Goal: Task Accomplishment & Management: Manage account settings

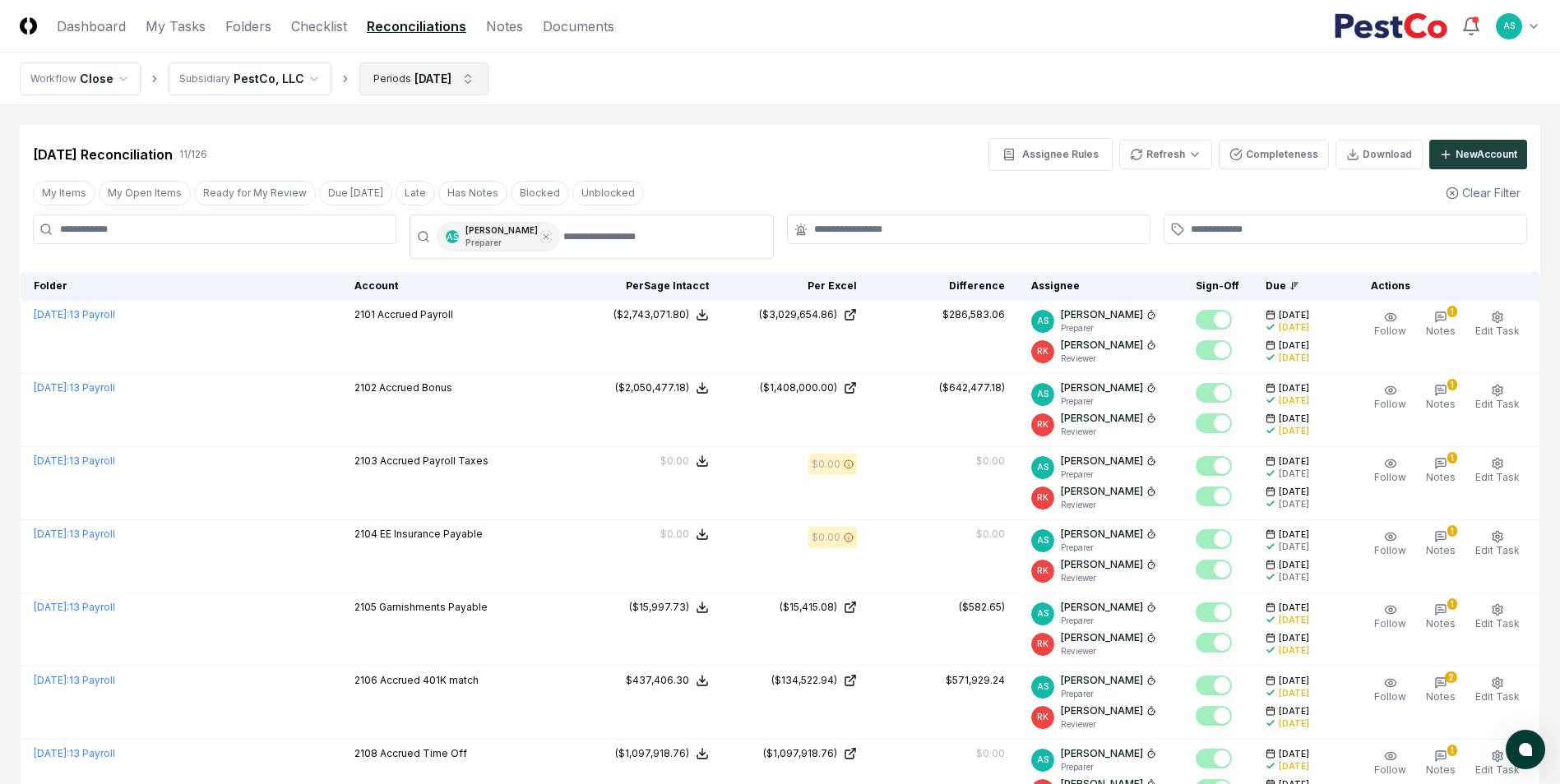
click at [432, 77] on html "CloseCore Dashboard My Tasks Folders Checklist Reconciliations Notes Documents …" at bounding box center [780, 611] width 1560 height 1224
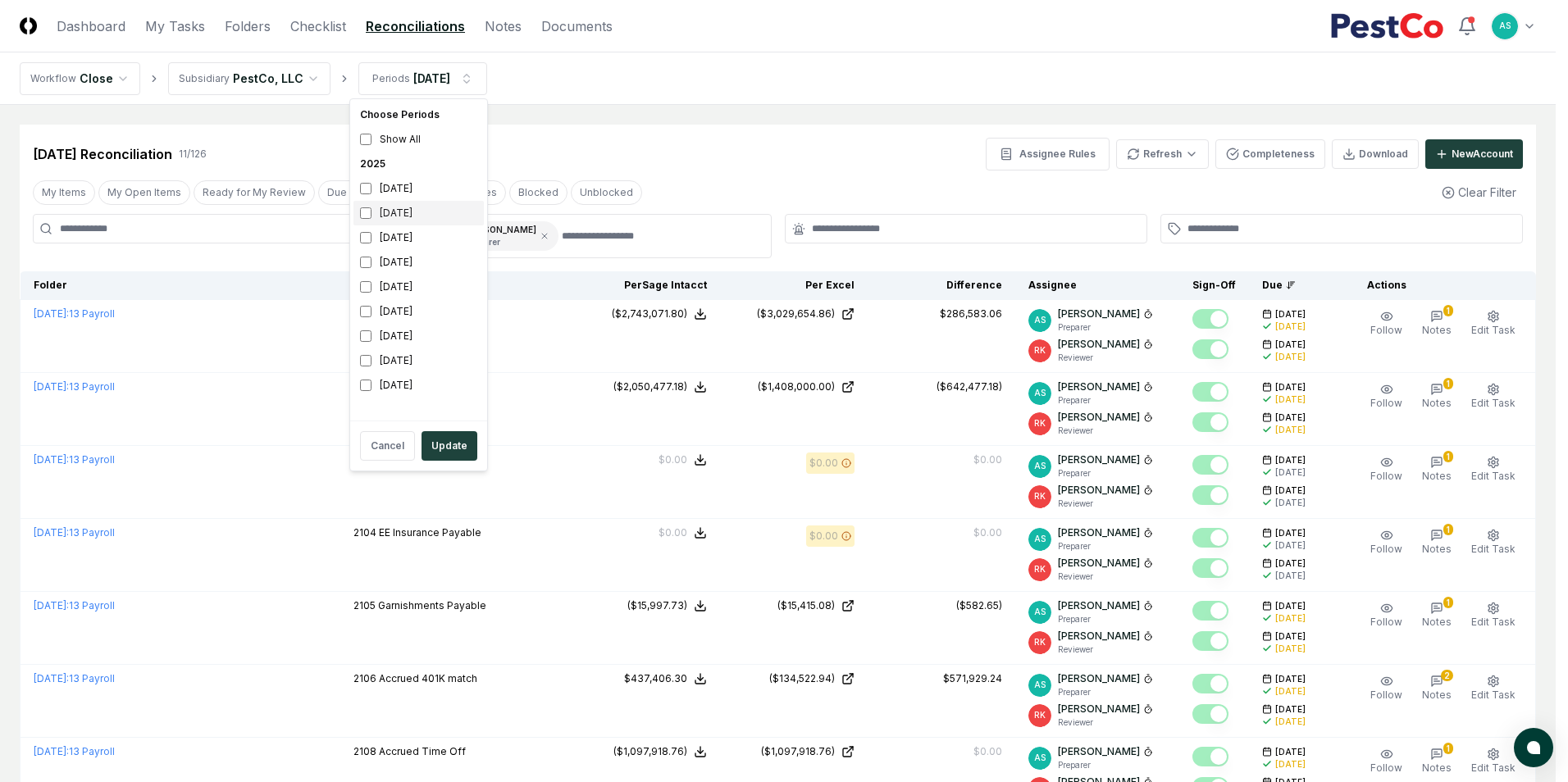
click at [361, 204] on div "[DATE]" at bounding box center [418, 213] width 131 height 24
click at [454, 434] on button "Update" at bounding box center [449, 445] width 55 height 29
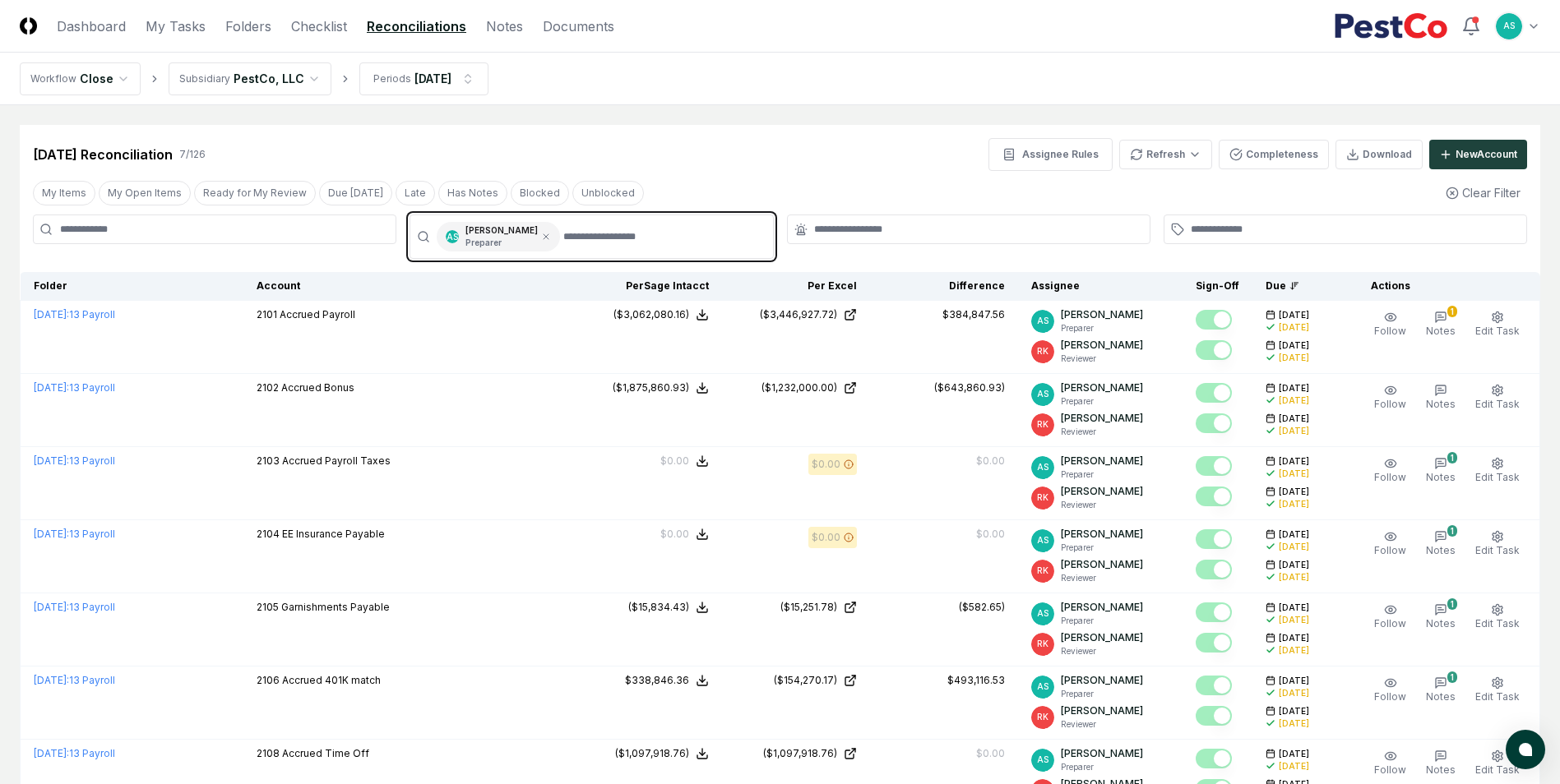
click at [567, 234] on input "text" at bounding box center [662, 237] width 199 height 29
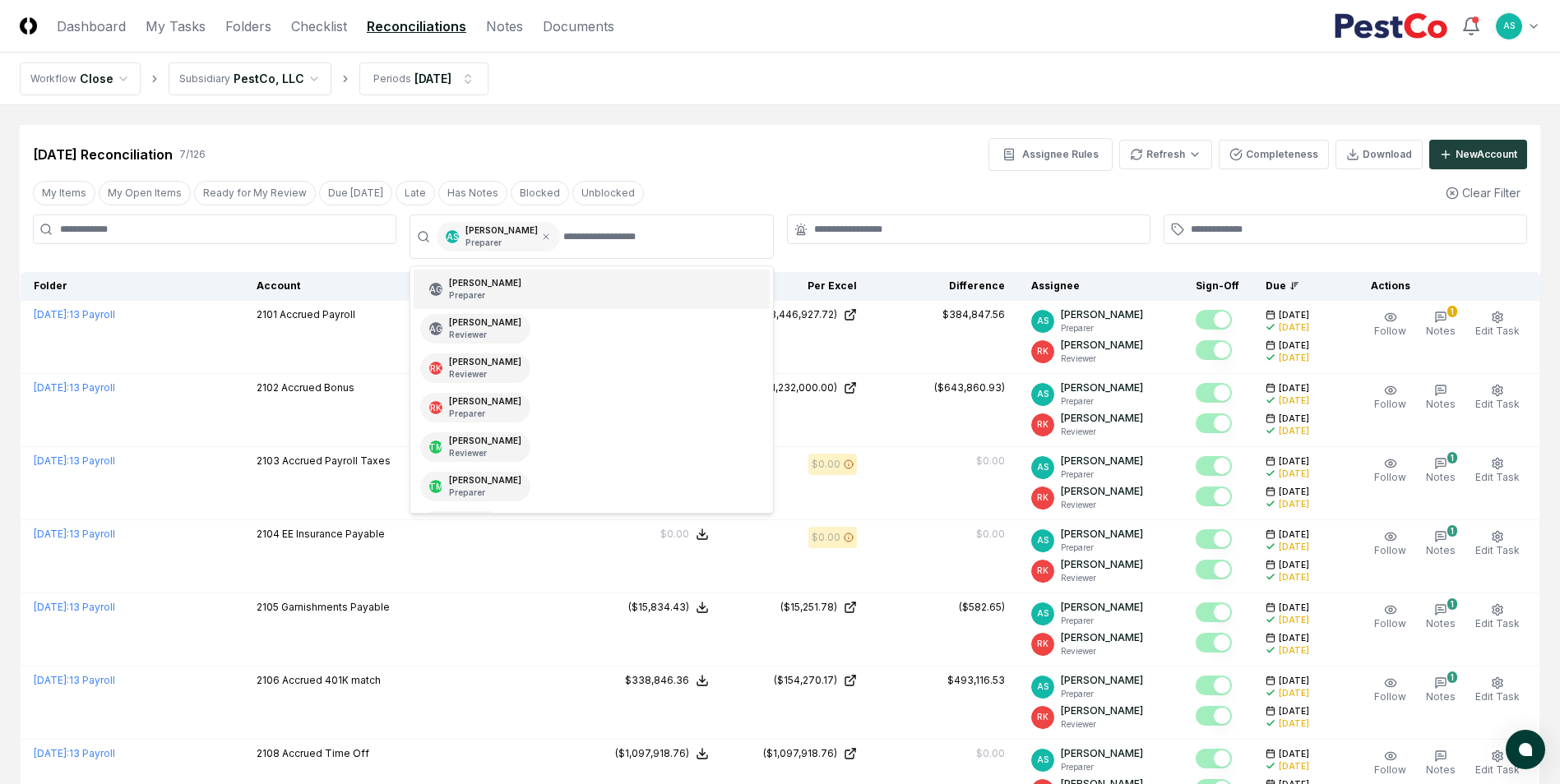
click at [533, 231] on div "AS [PERSON_NAME] Preparer" at bounding box center [498, 237] width 123 height 29
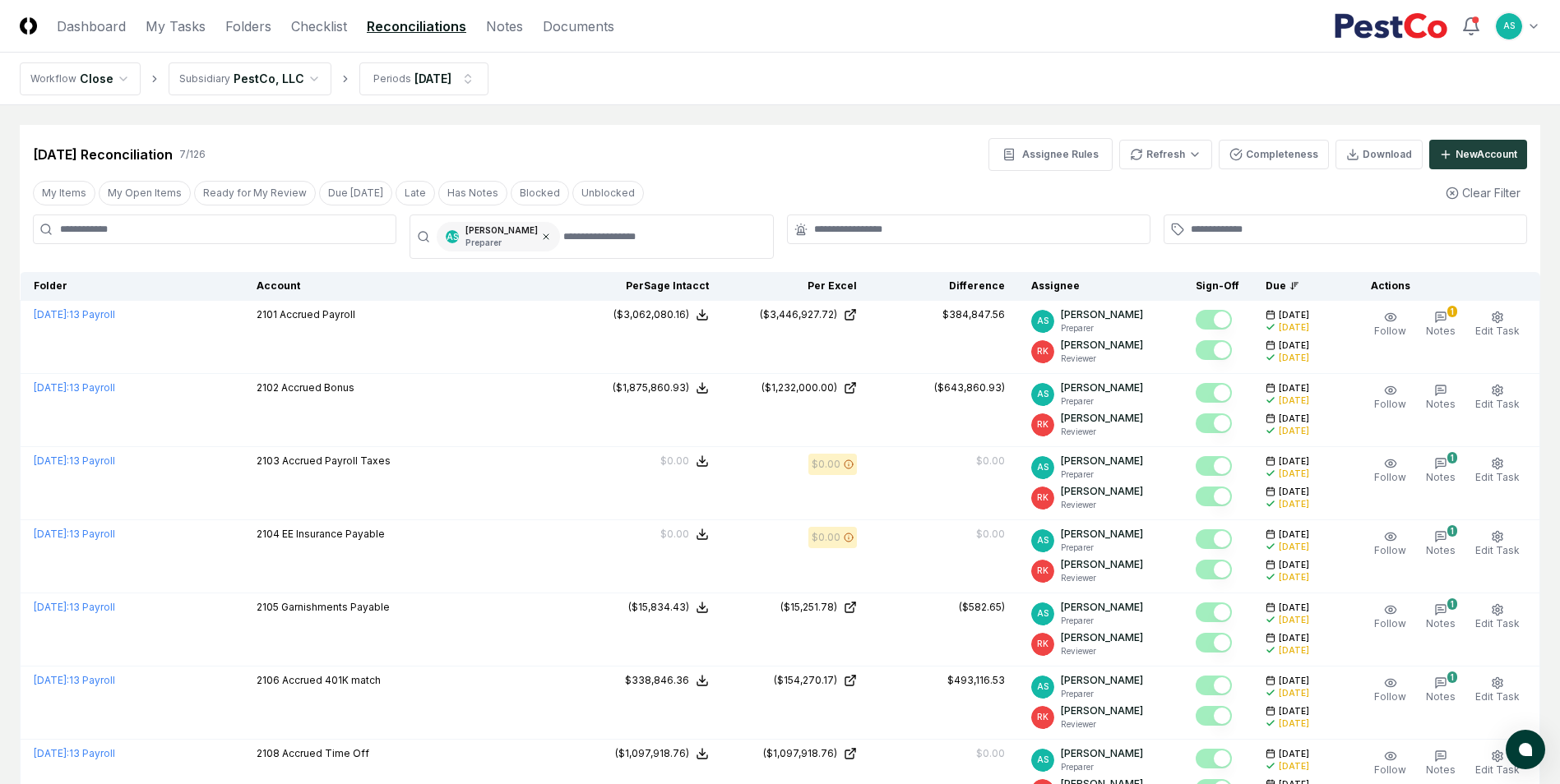
click at [543, 235] on icon at bounding box center [546, 237] width 5 height 5
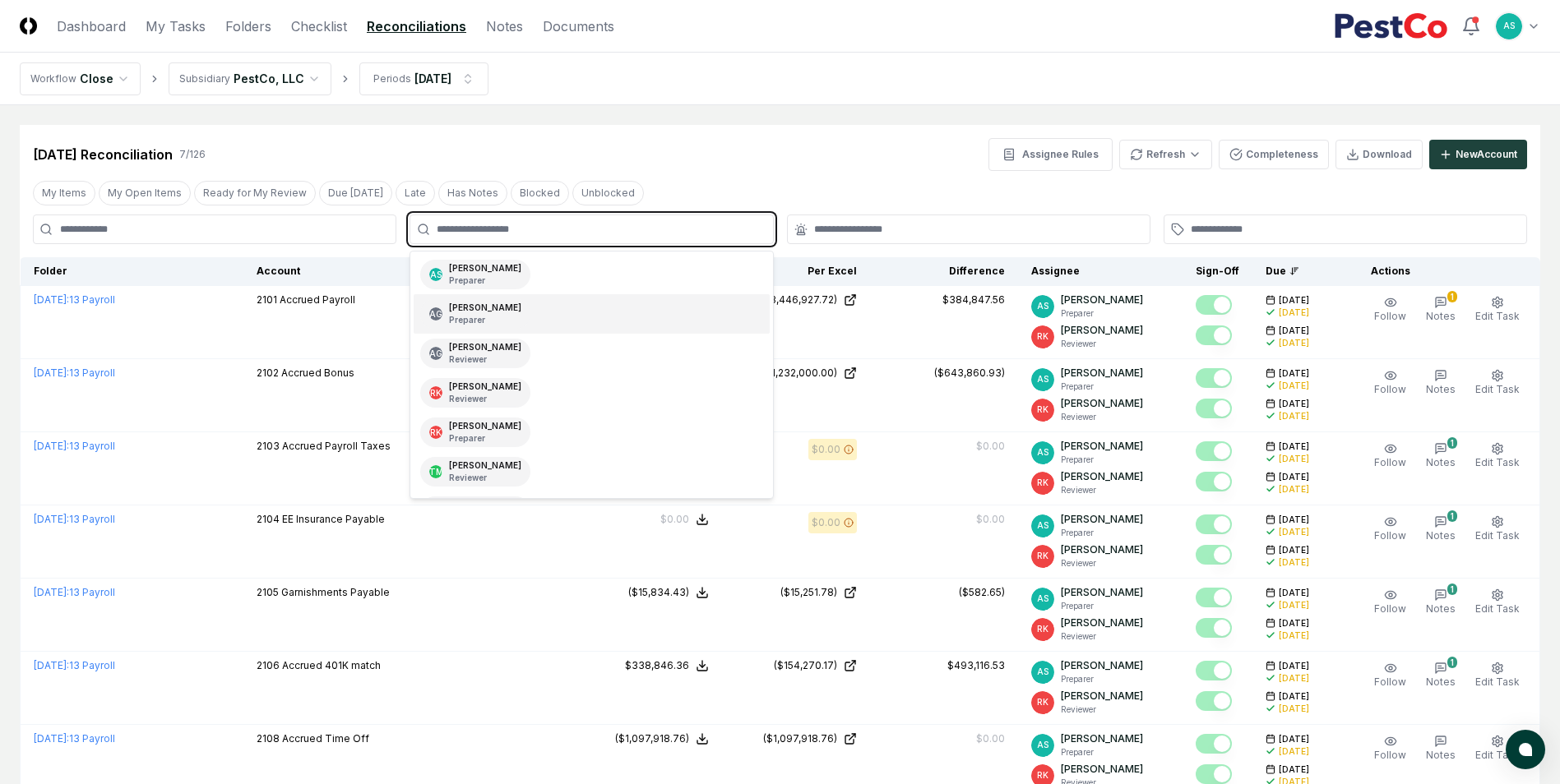
click at [523, 236] on input "text" at bounding box center [599, 229] width 325 height 15
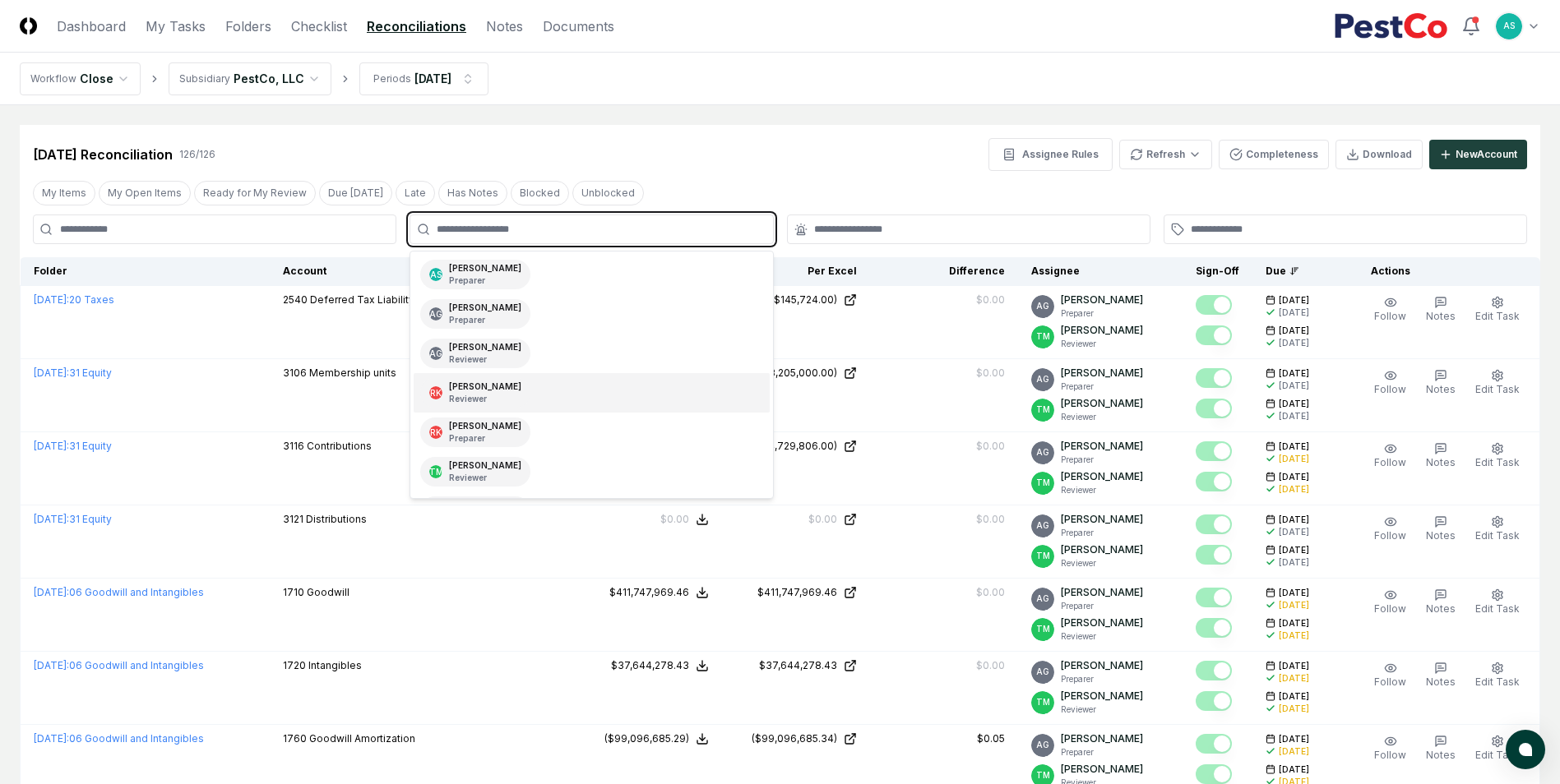
scroll to position [194, 0]
click at [501, 392] on div "[PERSON_NAME] Preparer" at bounding box center [484, 396] width 72 height 24
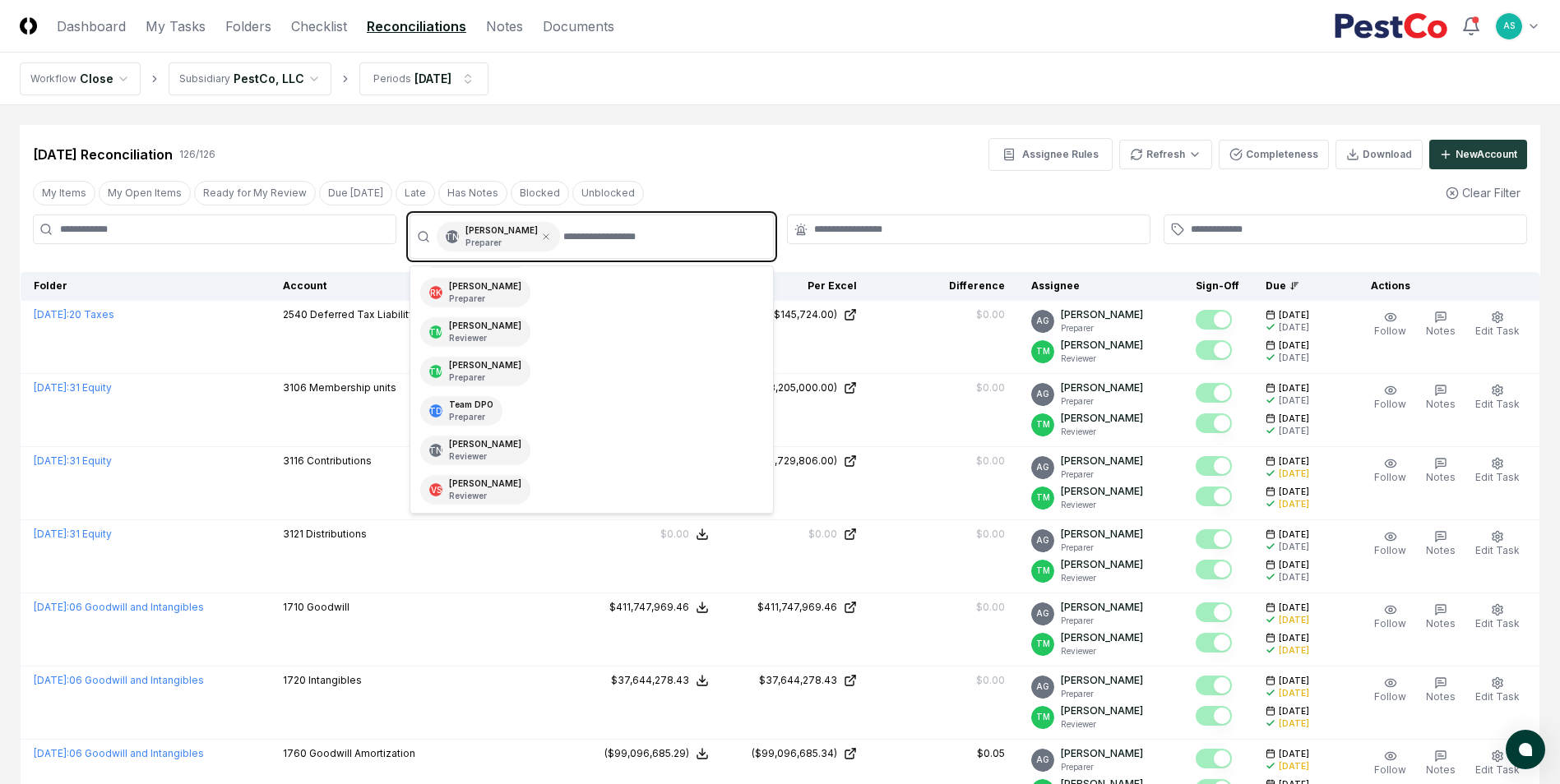
scroll to position [154, 0]
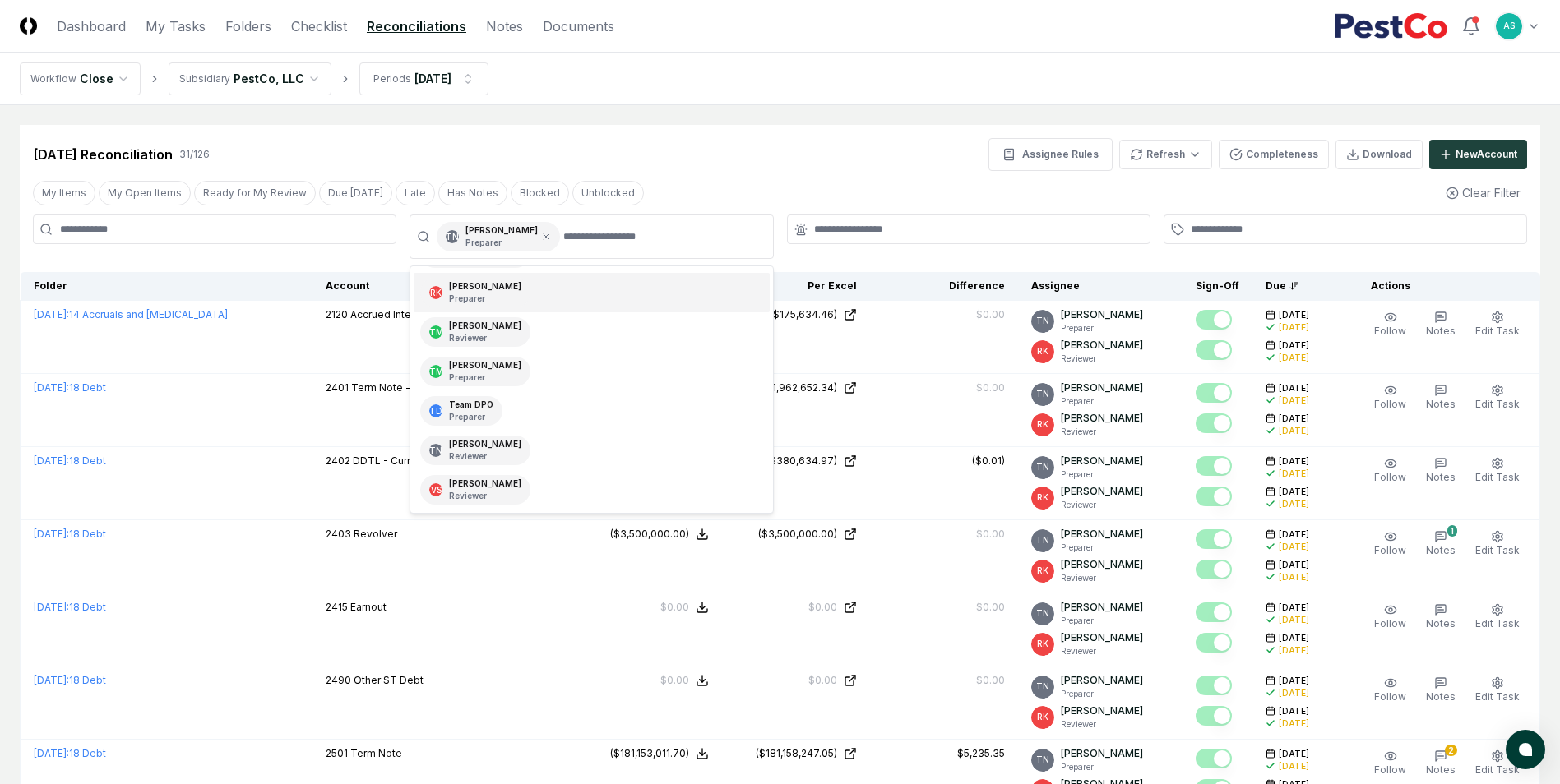
click at [852, 165] on div "[DATE] Reconciliation 31 / 126 Assignee Rules Refresh Completeness Download New…" at bounding box center [780, 154] width 1494 height 33
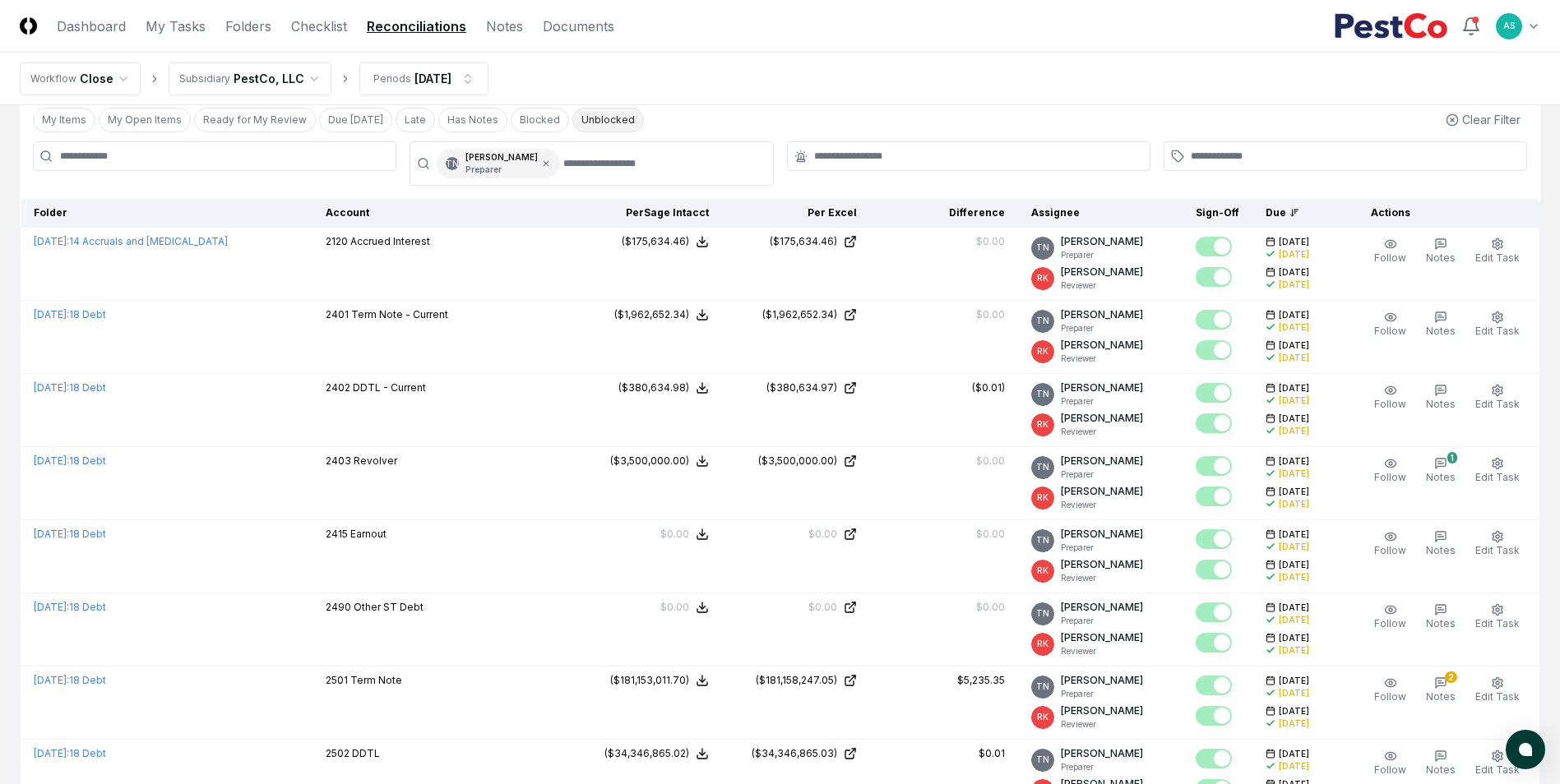
scroll to position [0, 0]
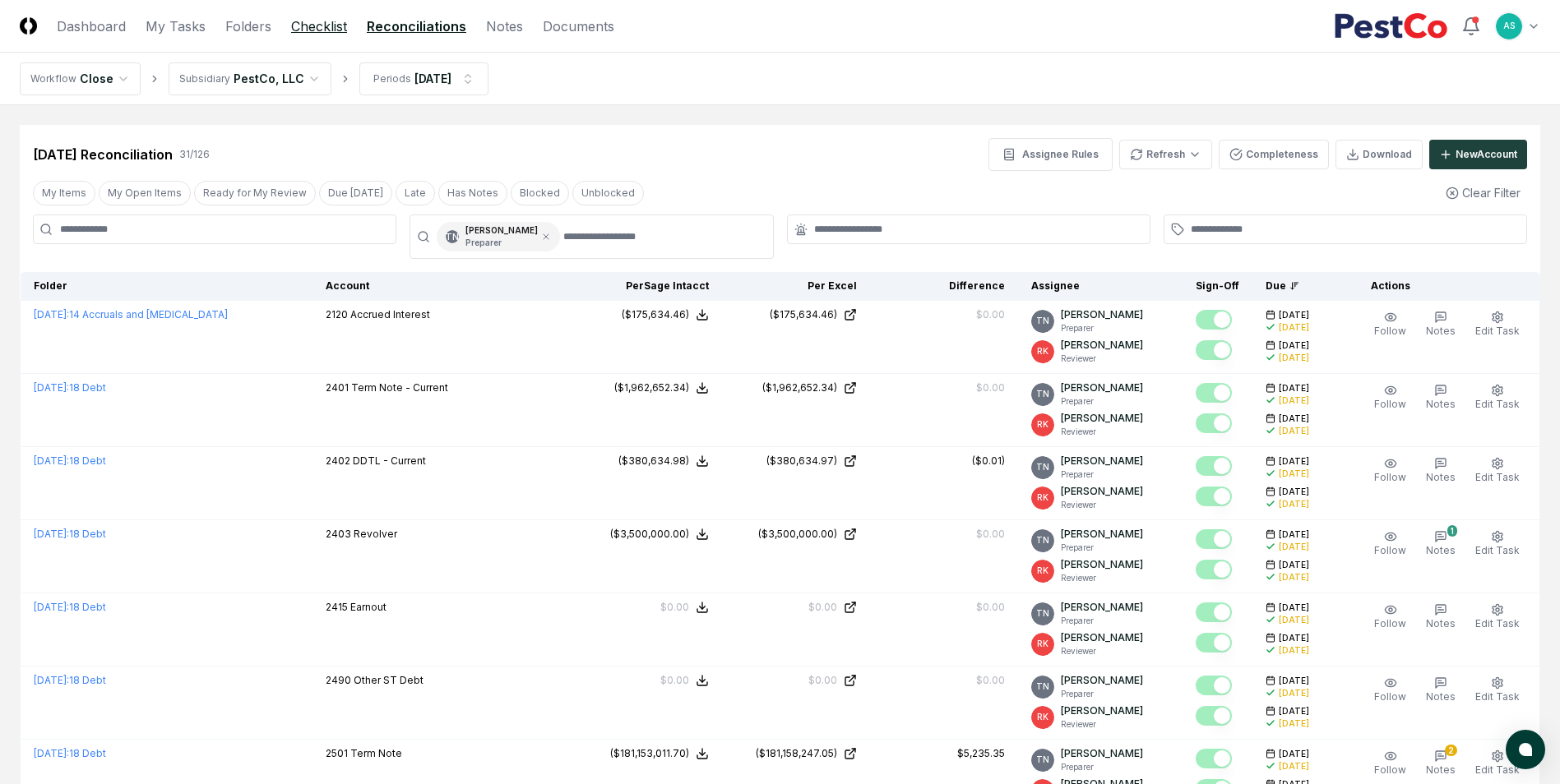
click at [313, 30] on link "Checklist" at bounding box center [318, 26] width 56 height 20
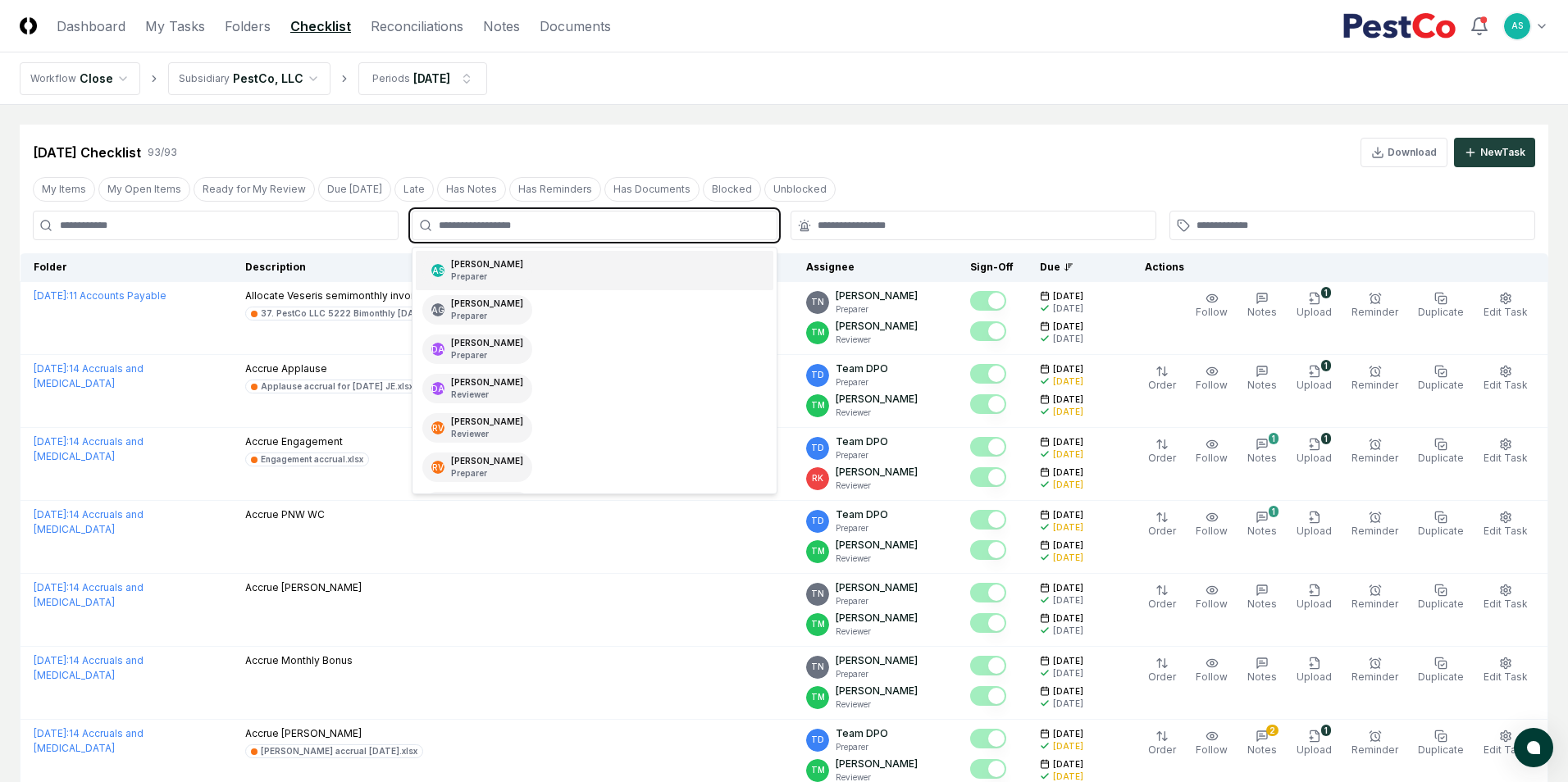
click at [524, 219] on input "text" at bounding box center [602, 225] width 328 height 15
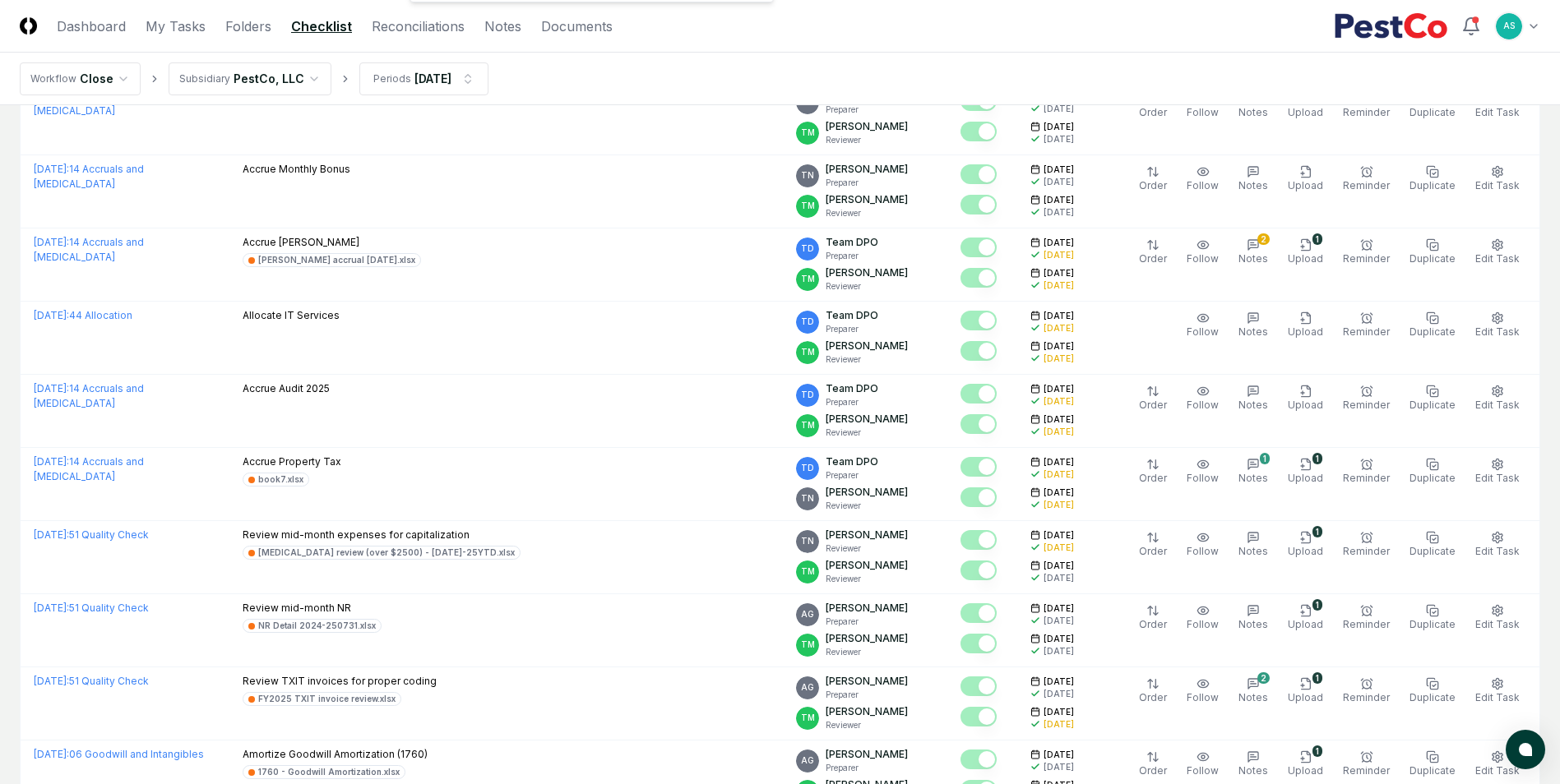
scroll to position [165, 0]
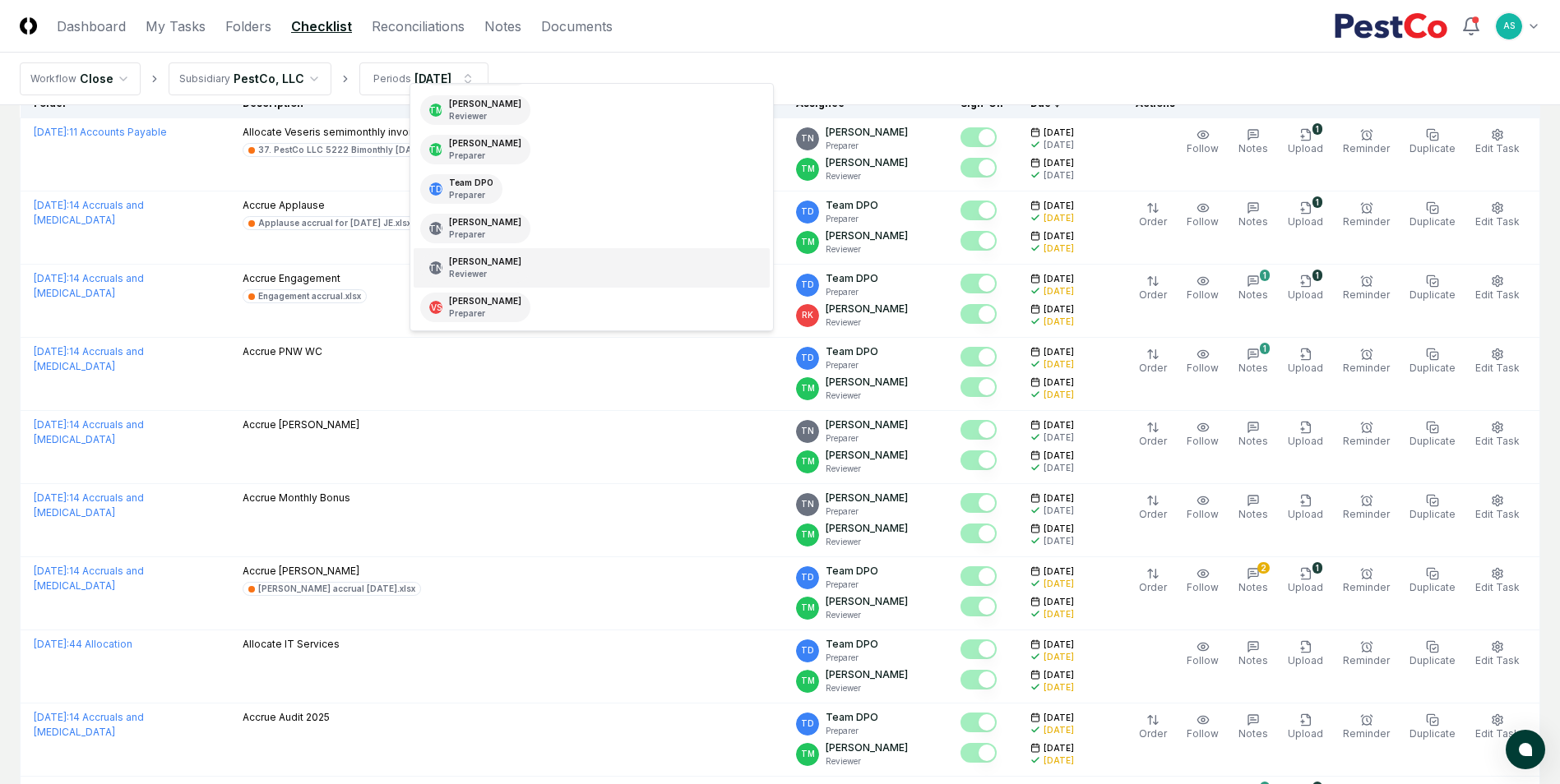
click at [484, 274] on p "Reviewer" at bounding box center [484, 274] width 72 height 12
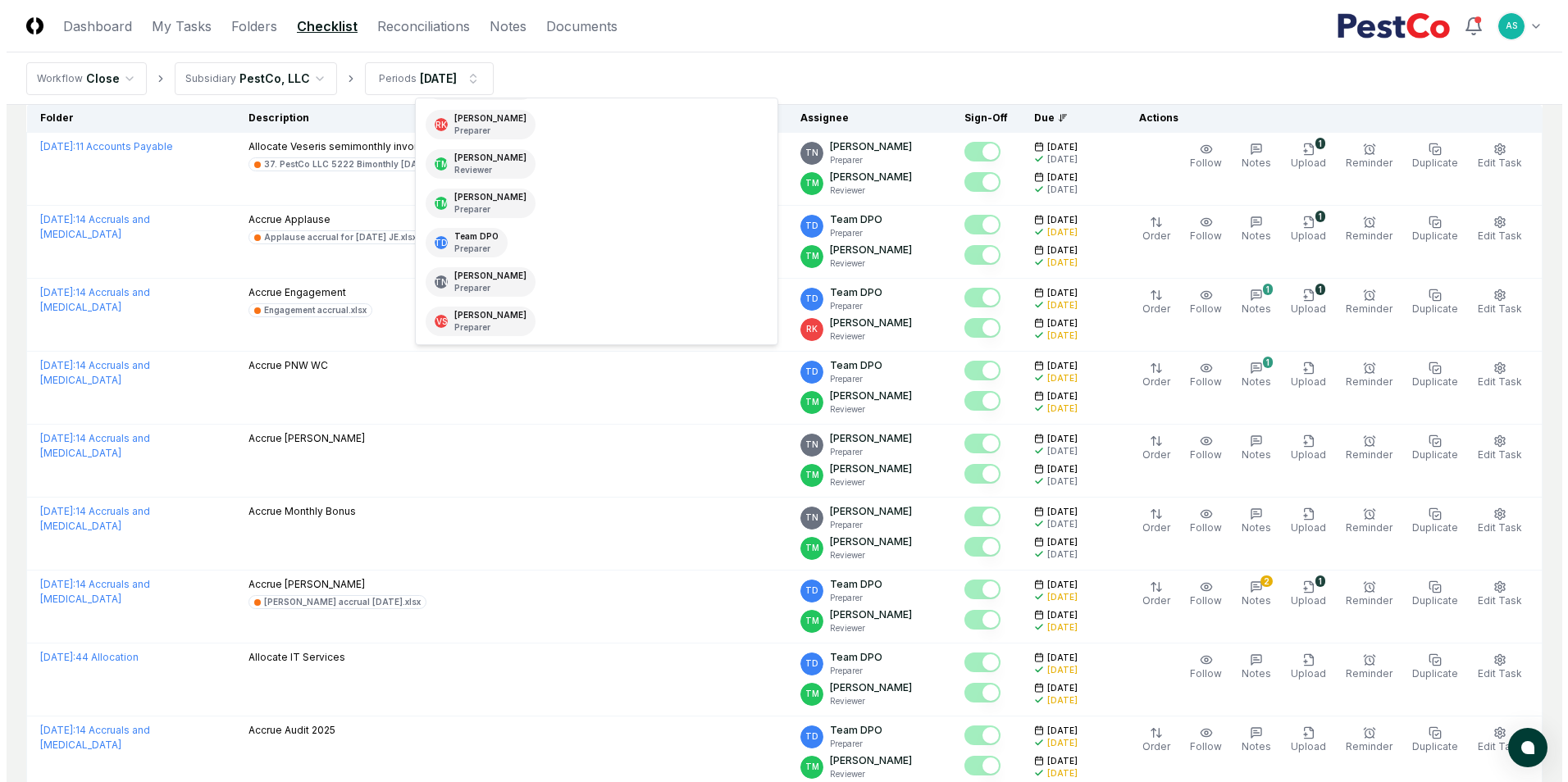
scroll to position [272, 0]
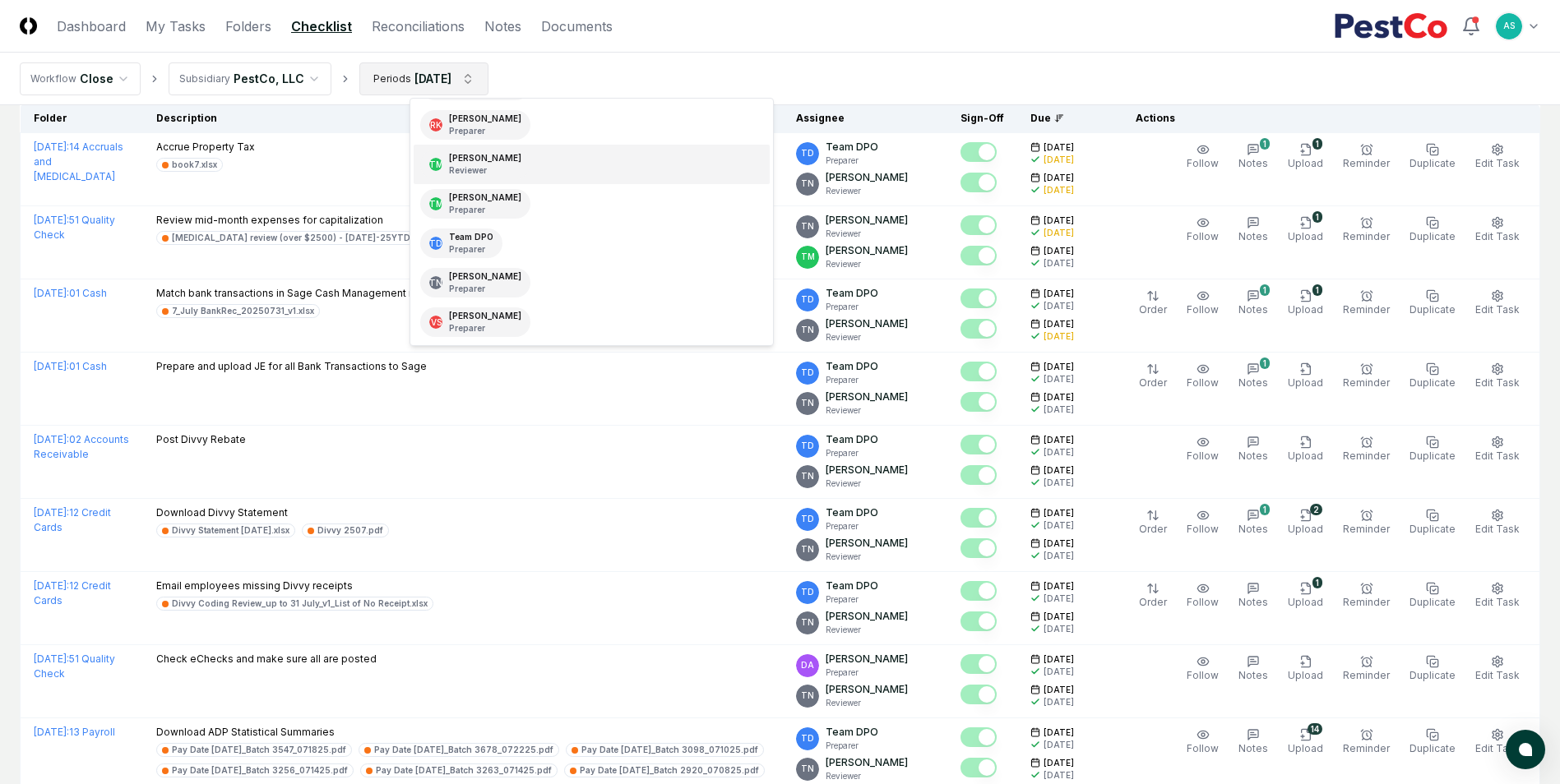
click at [409, 79] on html "CloseCore Dashboard My Tasks Folders Checklist Reconciliations Notes Documents …" at bounding box center [780, 436] width 1560 height 1202
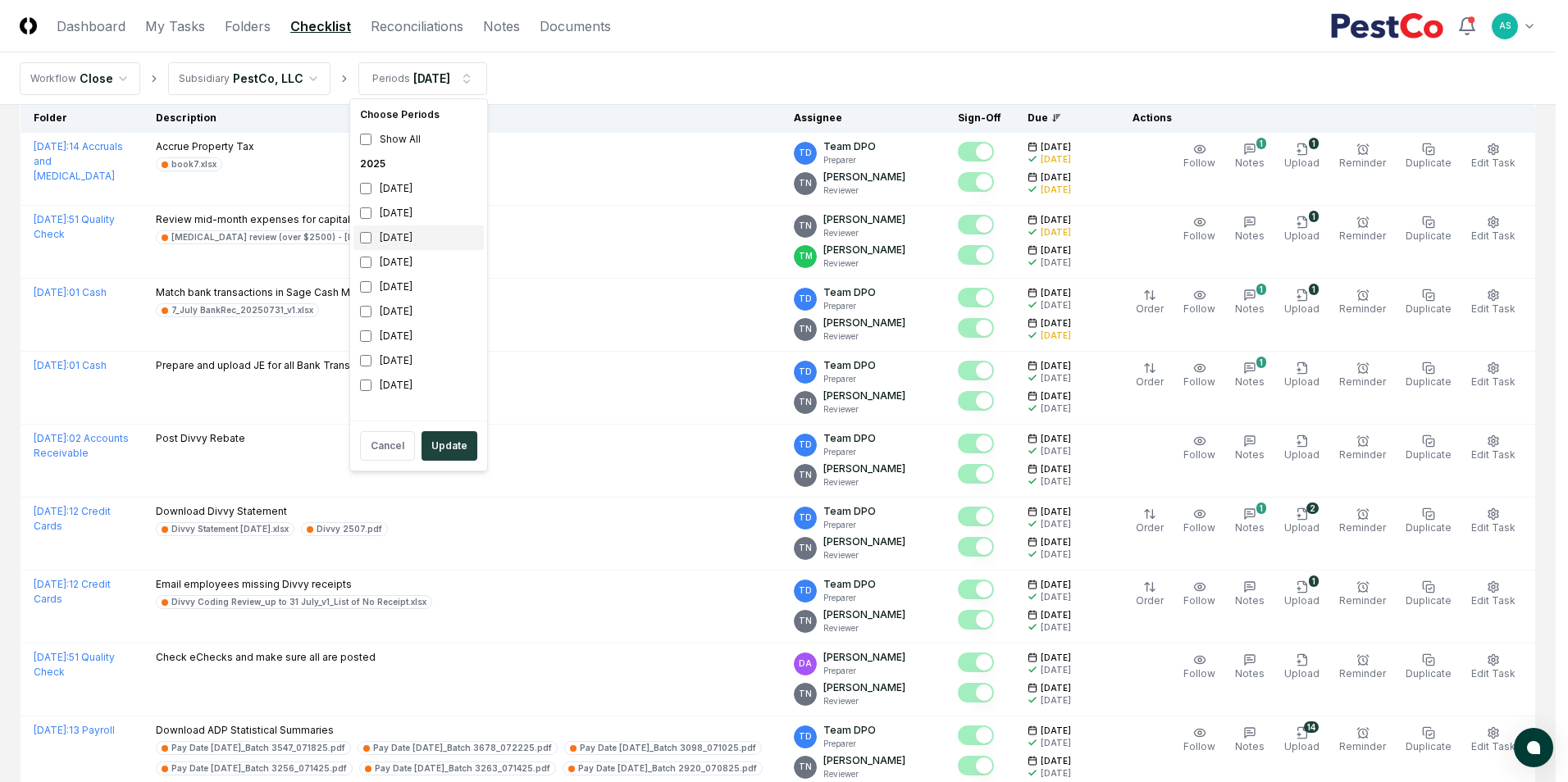
click at [356, 229] on div "[DATE] [DATE] [DATE] [DATE] [DATE] [DATE] [DATE] [DATE] 2025 [DATE]" at bounding box center [418, 274] width 131 height 246
click at [451, 431] on button "Update" at bounding box center [449, 445] width 55 height 29
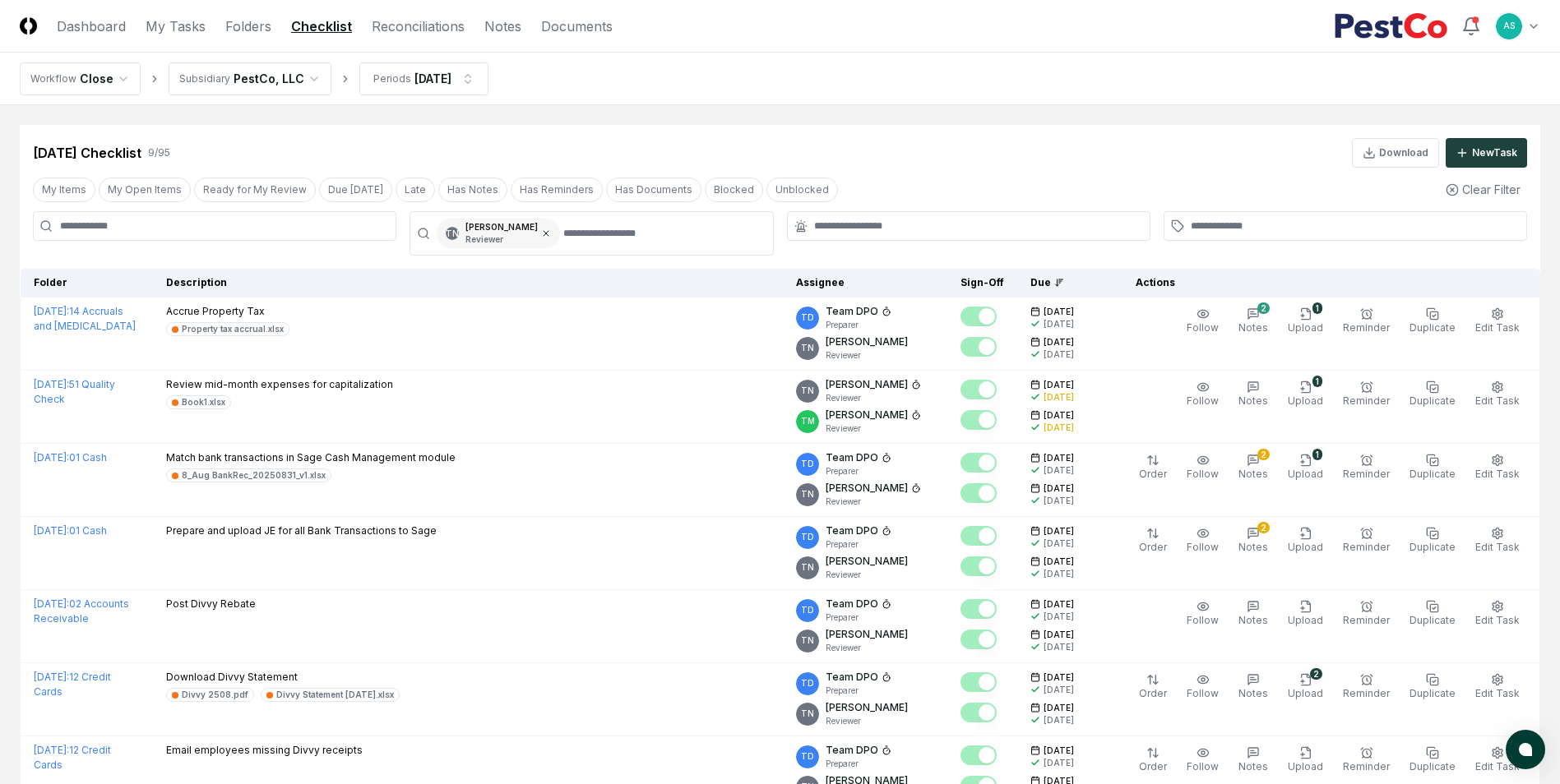
click at [543, 236] on icon at bounding box center [546, 233] width 5 height 5
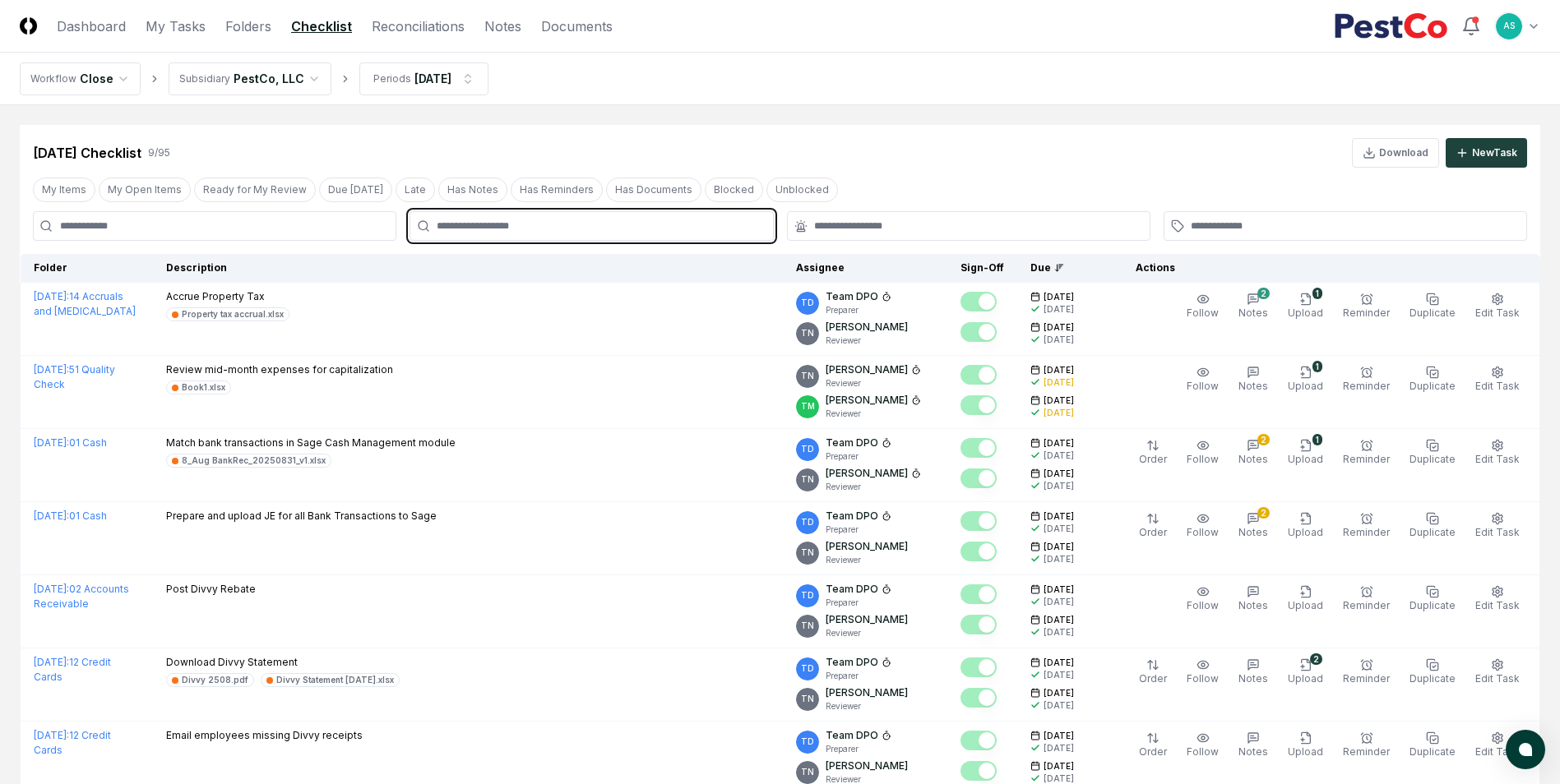
click at [545, 232] on input "text" at bounding box center [599, 225] width 325 height 15
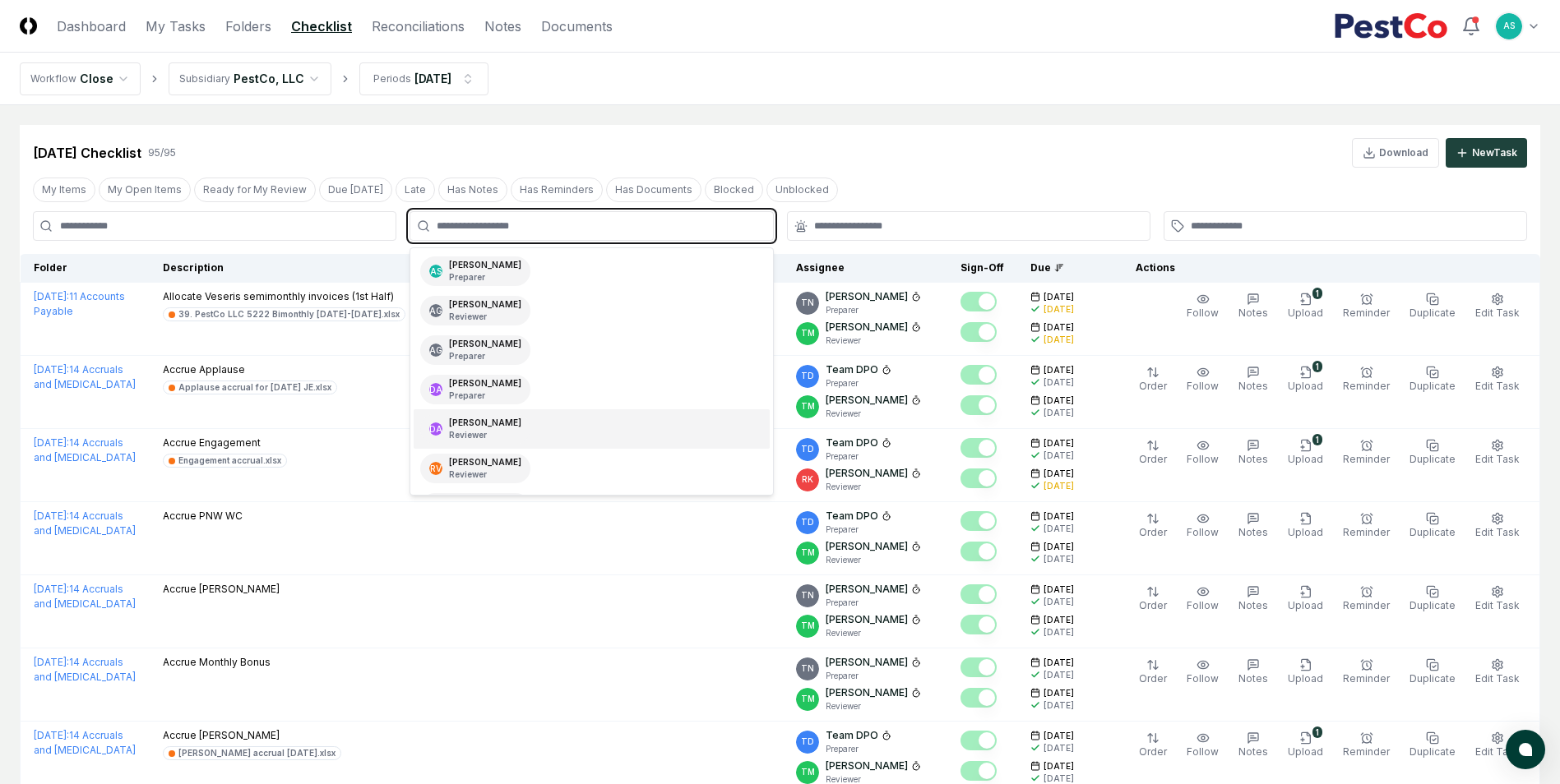
scroll to position [329, 0]
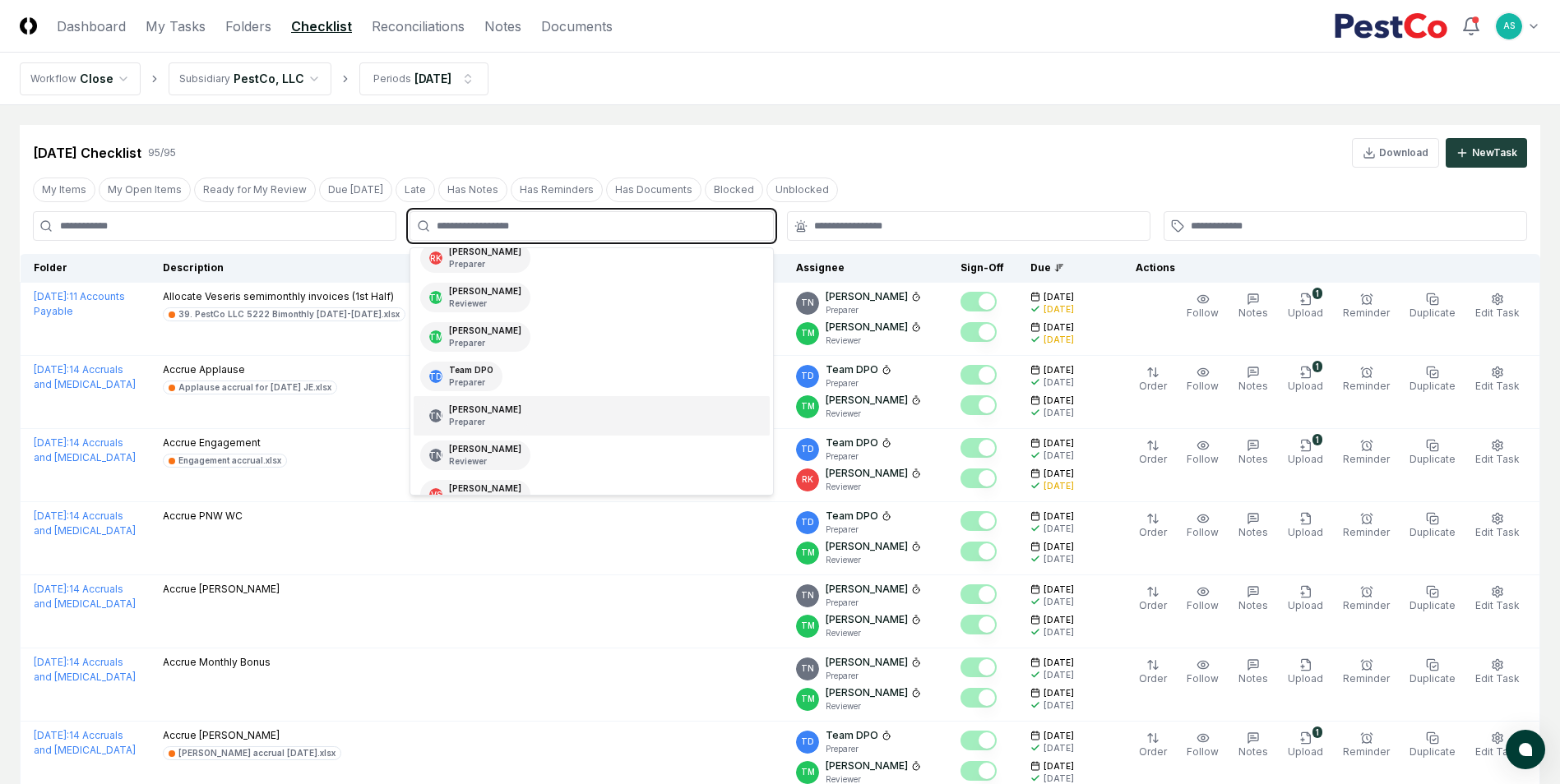
click at [491, 412] on div "[PERSON_NAME] Preparer" at bounding box center [484, 415] width 72 height 24
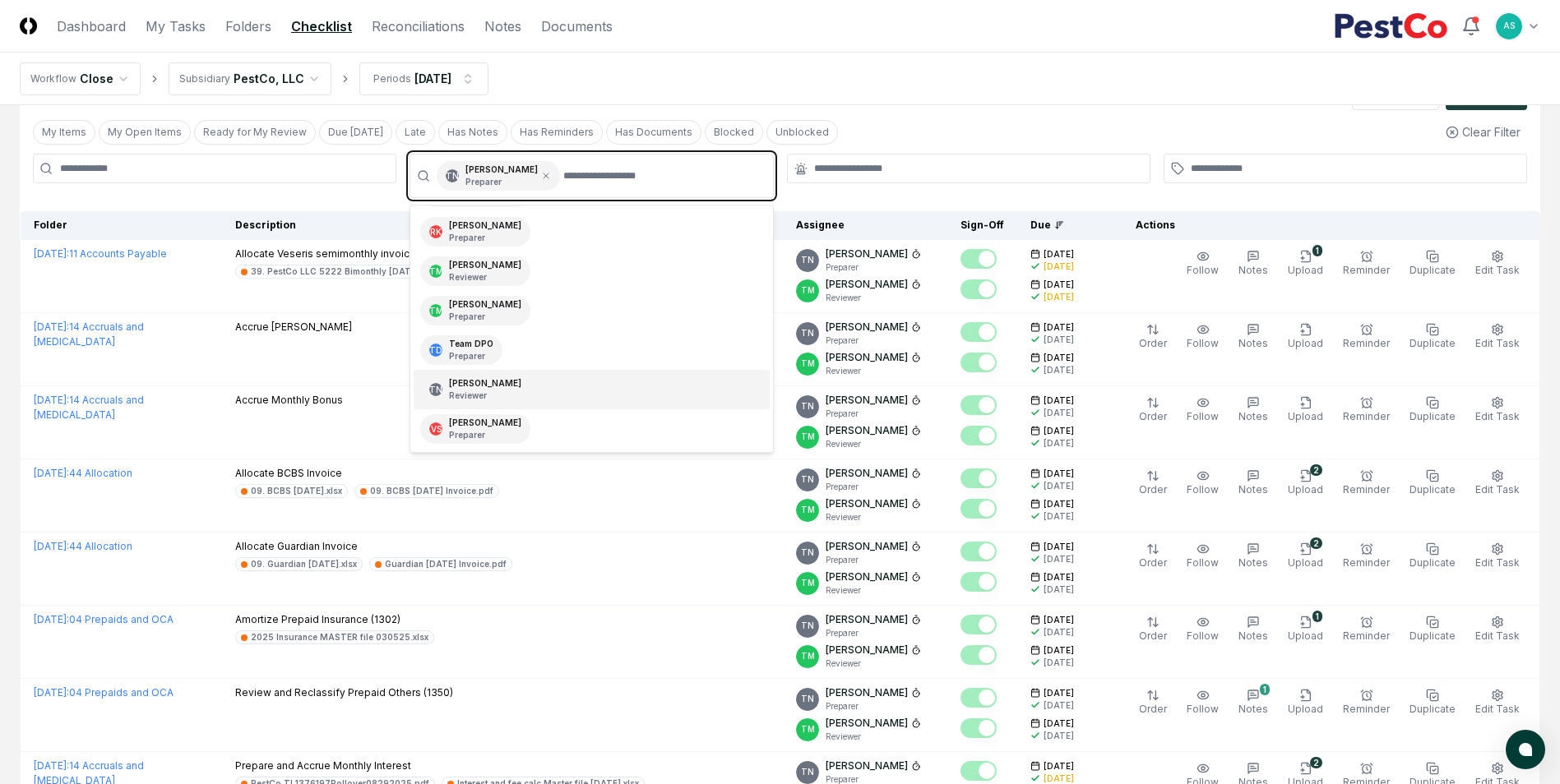
scroll to position [55, 0]
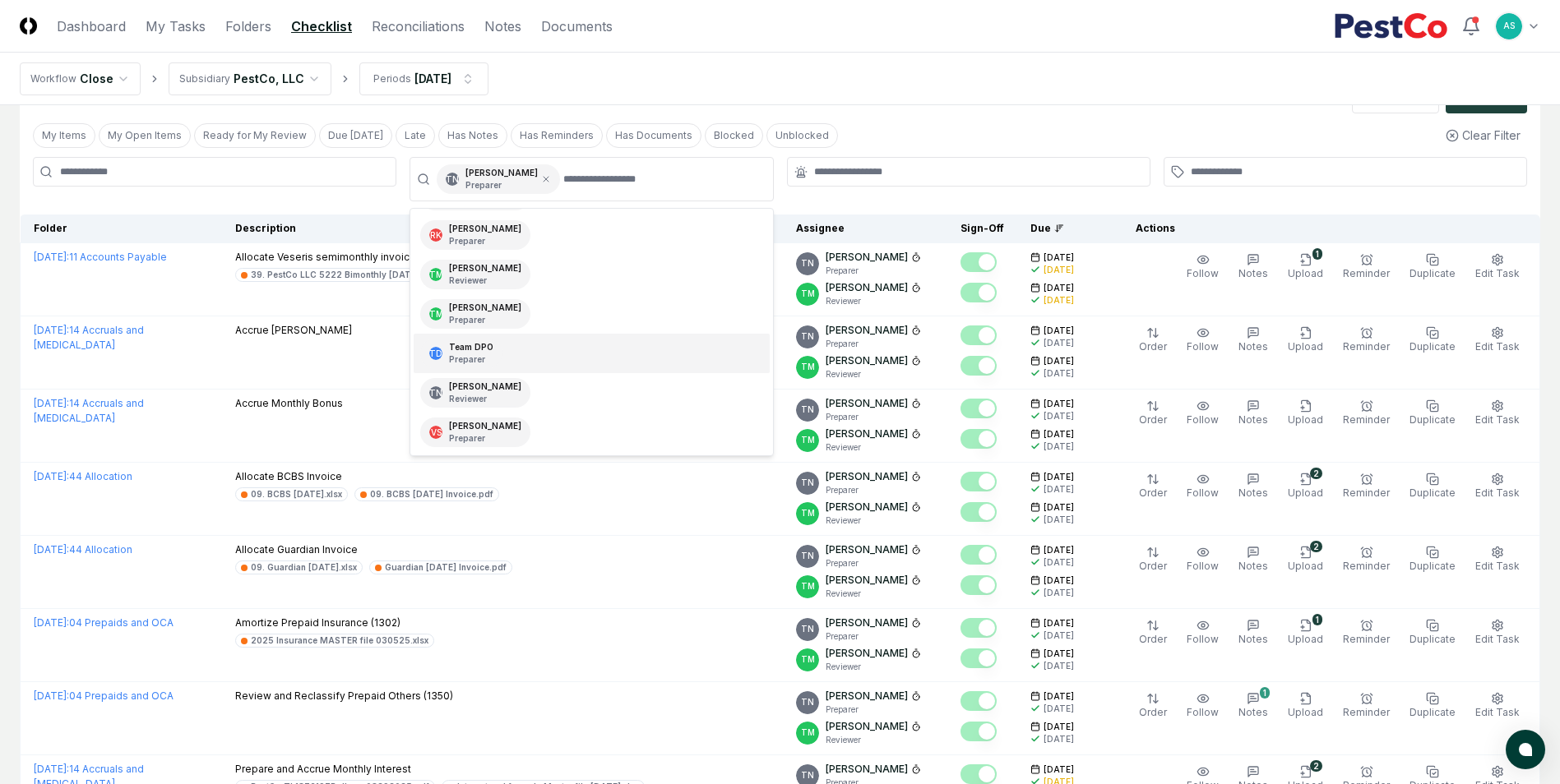
click at [931, 128] on div "My Items My Open Items Ready for My Review Due [DATE] Late Has Notes Has Remind…" at bounding box center [780, 134] width 1520 height 30
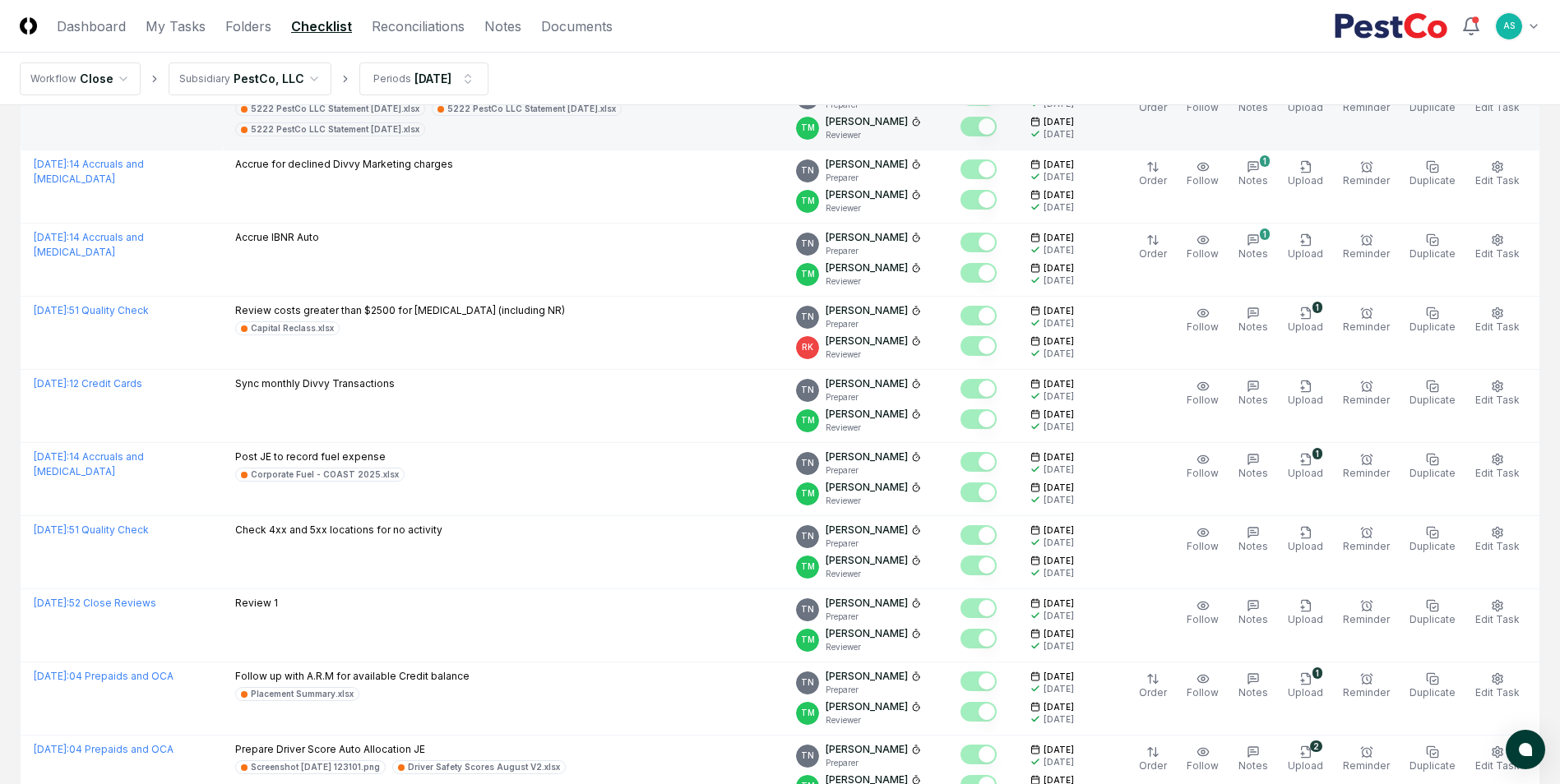
scroll to position [958, 0]
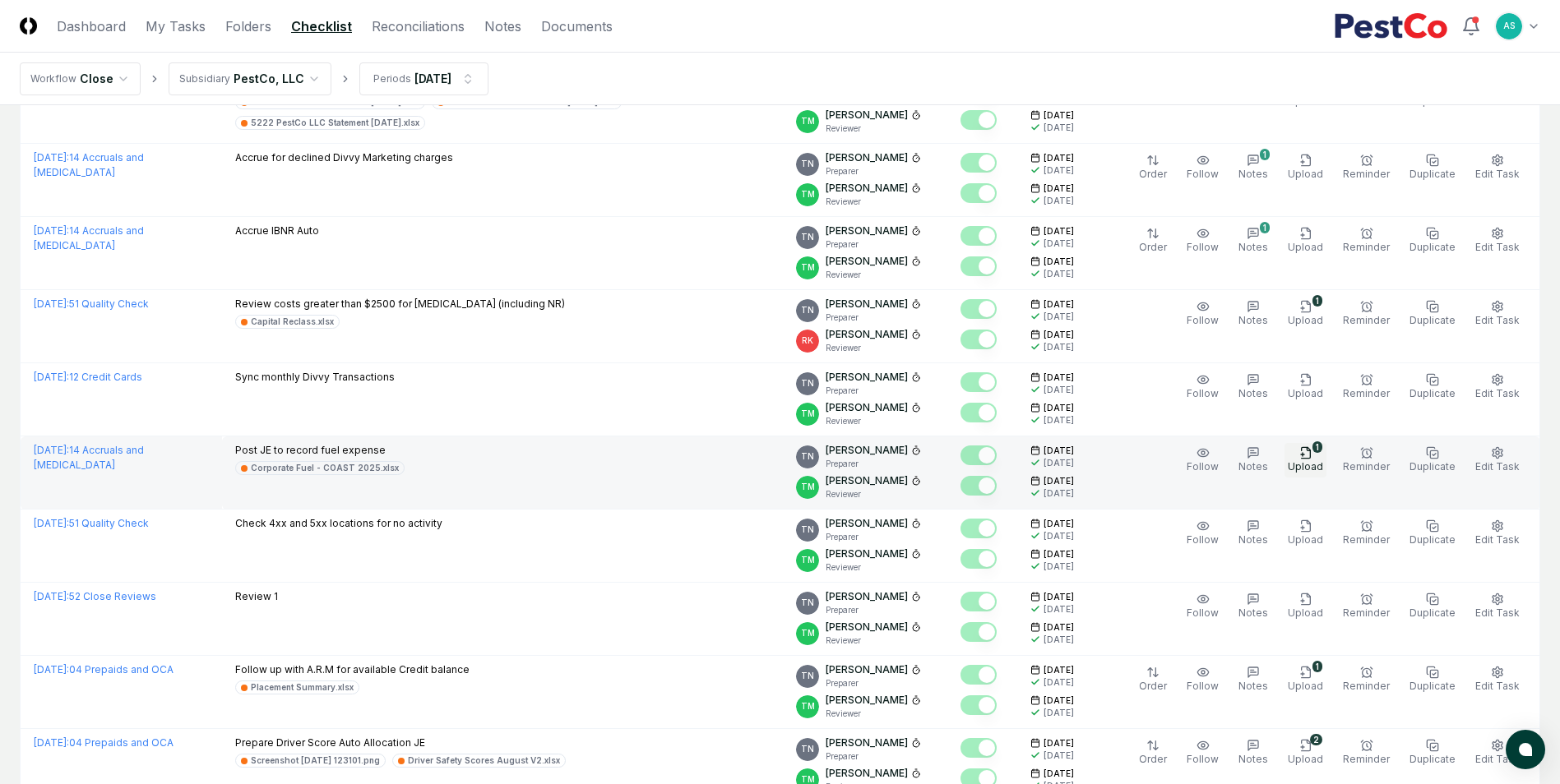
click at [1312, 448] on icon "button" at bounding box center [1305, 453] width 13 height 13
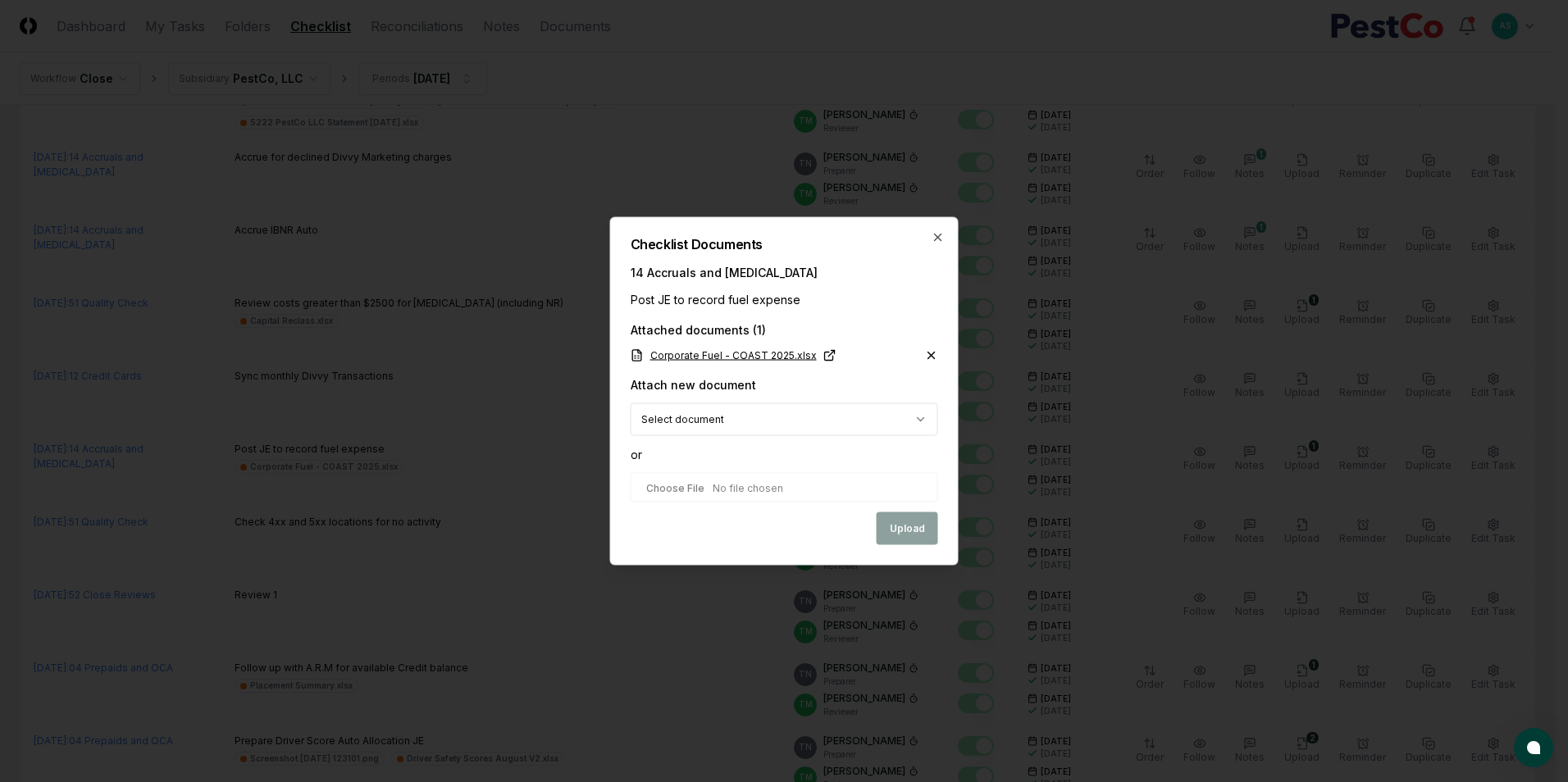
click at [765, 352] on link "Corporate Fuel - COAST 2025.xlsx" at bounding box center [734, 356] width 206 height 15
click at [943, 239] on icon "button" at bounding box center [937, 237] width 13 height 13
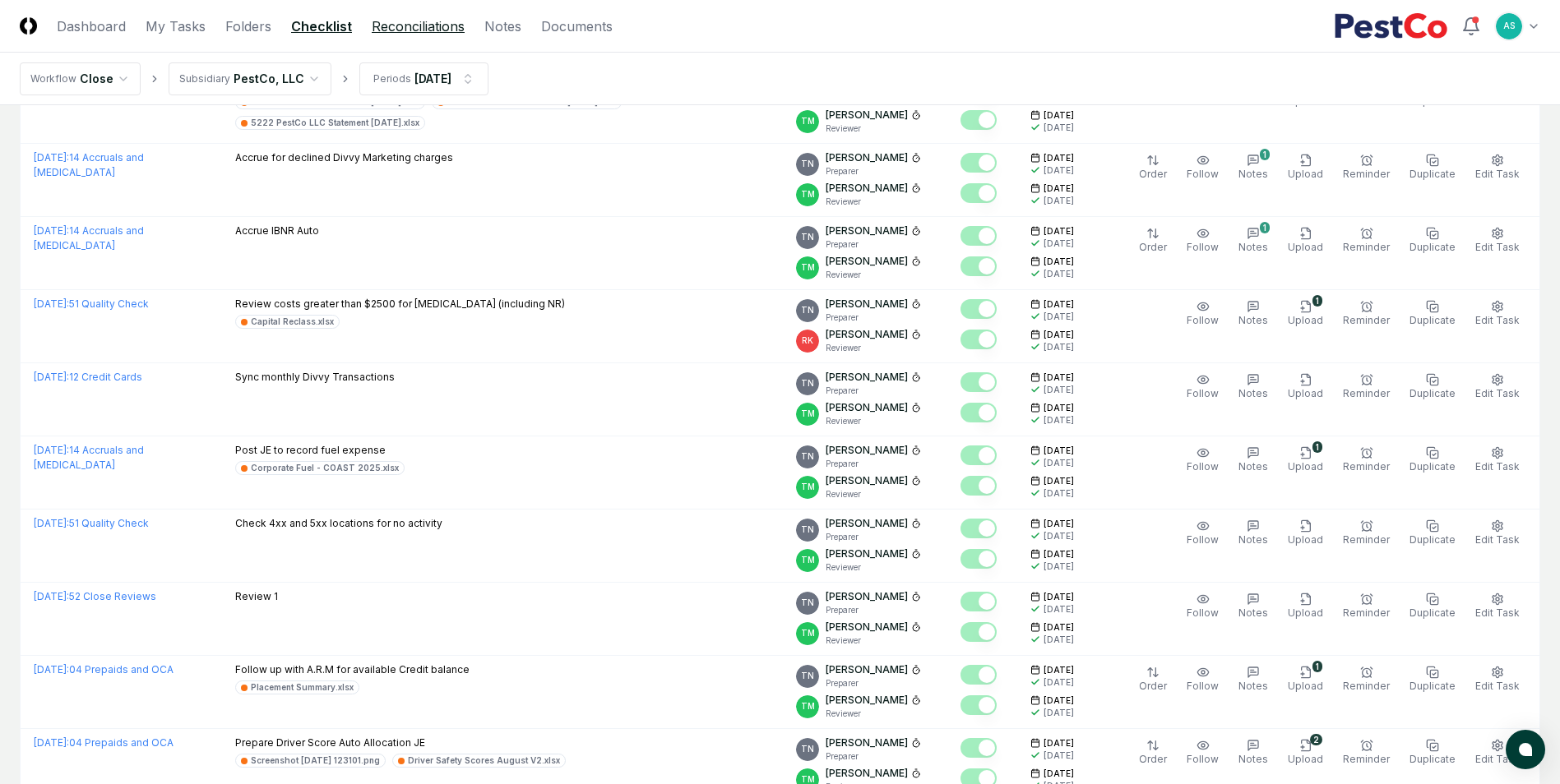
click at [384, 19] on link "Reconciliations" at bounding box center [417, 26] width 93 height 20
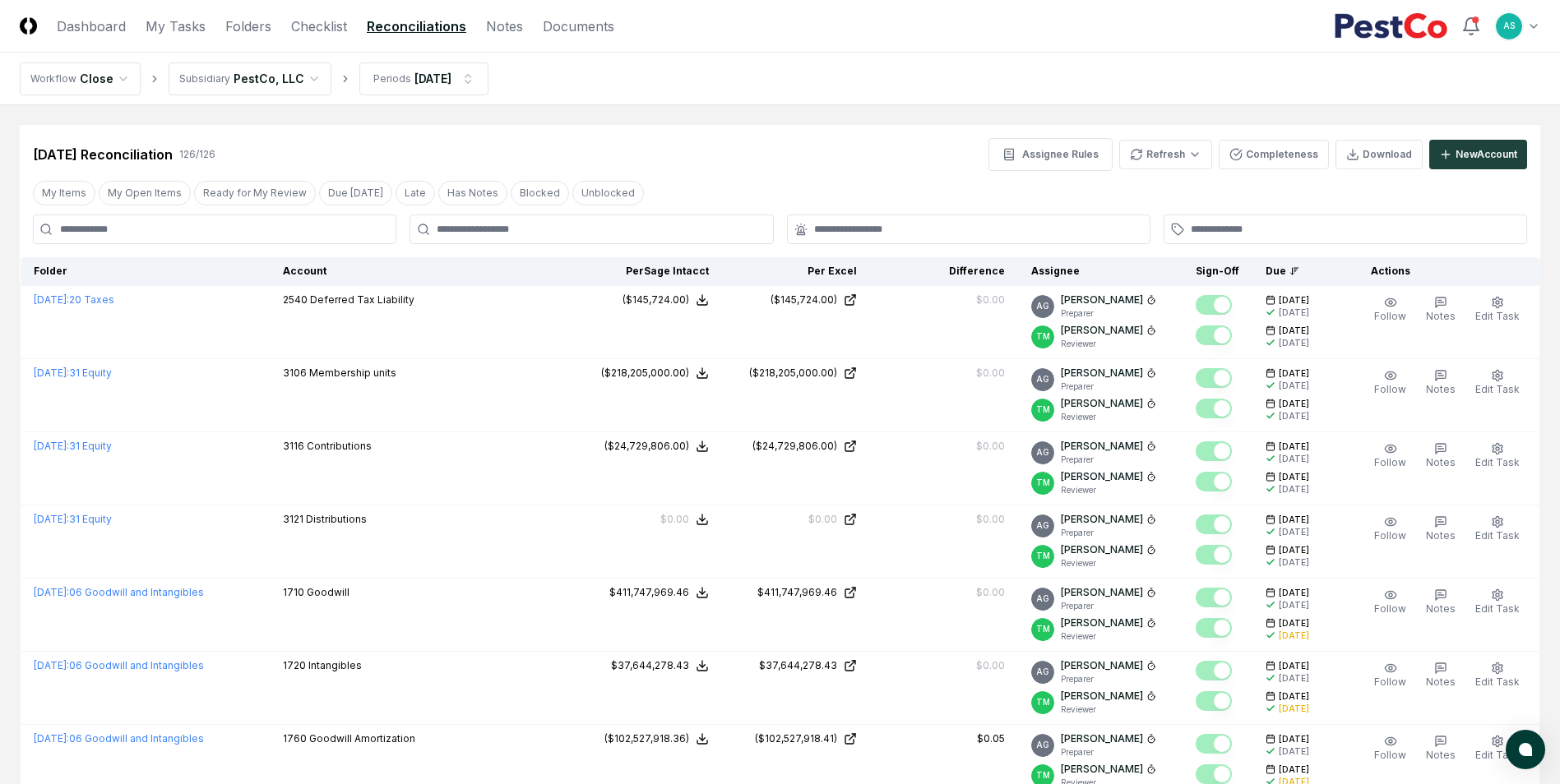
click at [510, 243] on div at bounding box center [591, 229] width 364 height 29
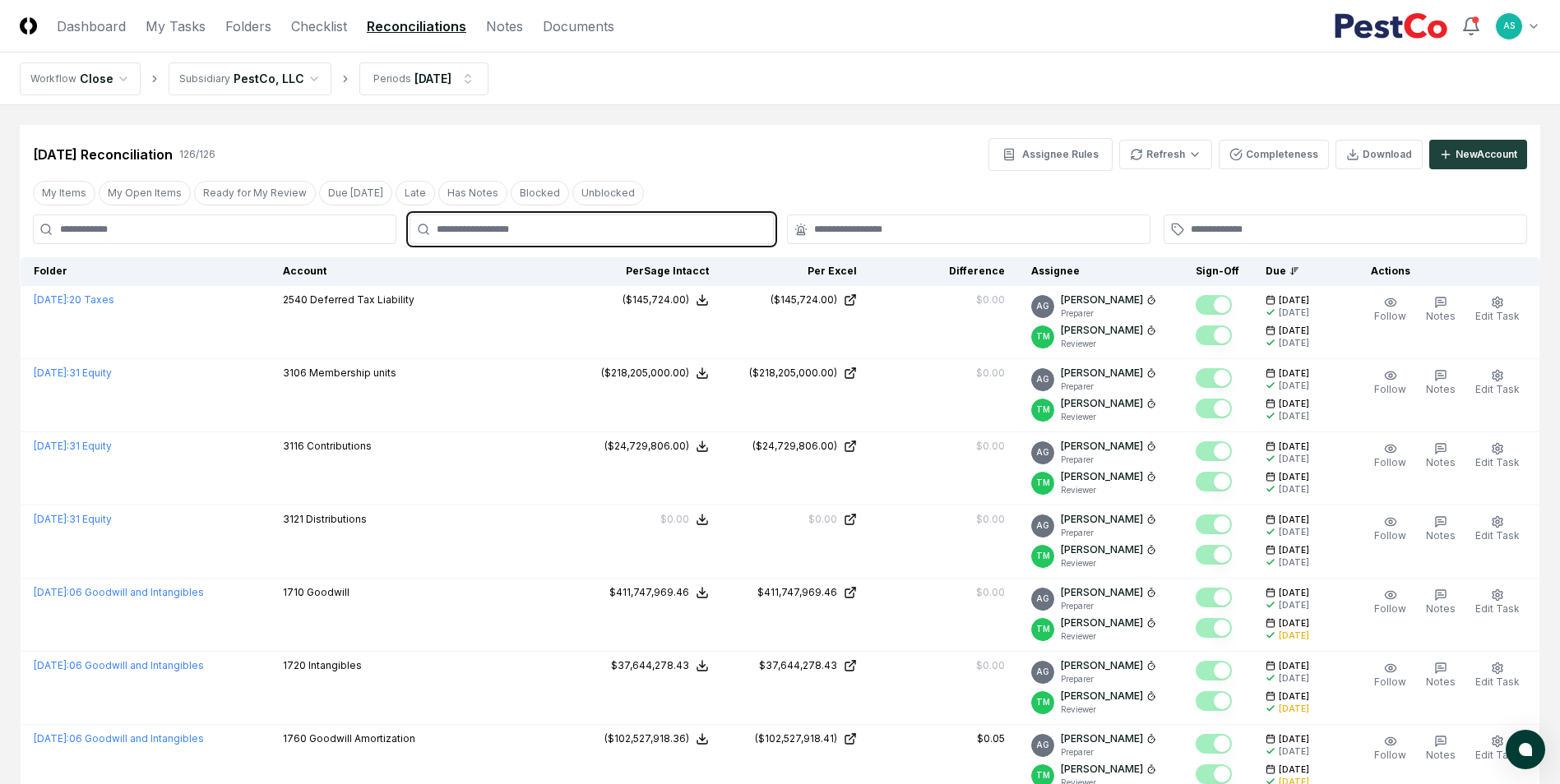
click at [515, 232] on input "text" at bounding box center [599, 229] width 325 height 15
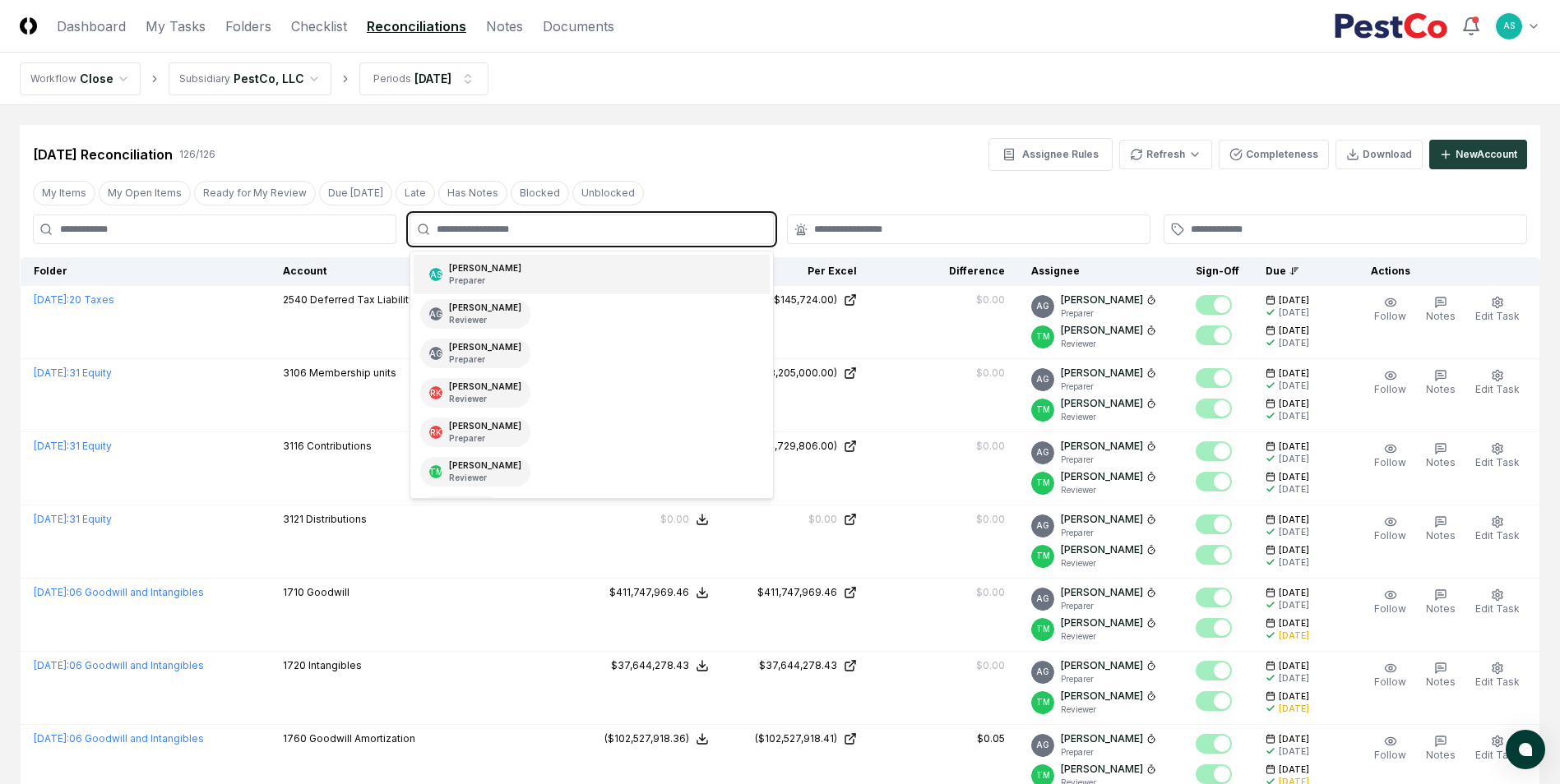
click at [523, 269] on div "AS [PERSON_NAME] Preparer" at bounding box center [591, 274] width 355 height 39
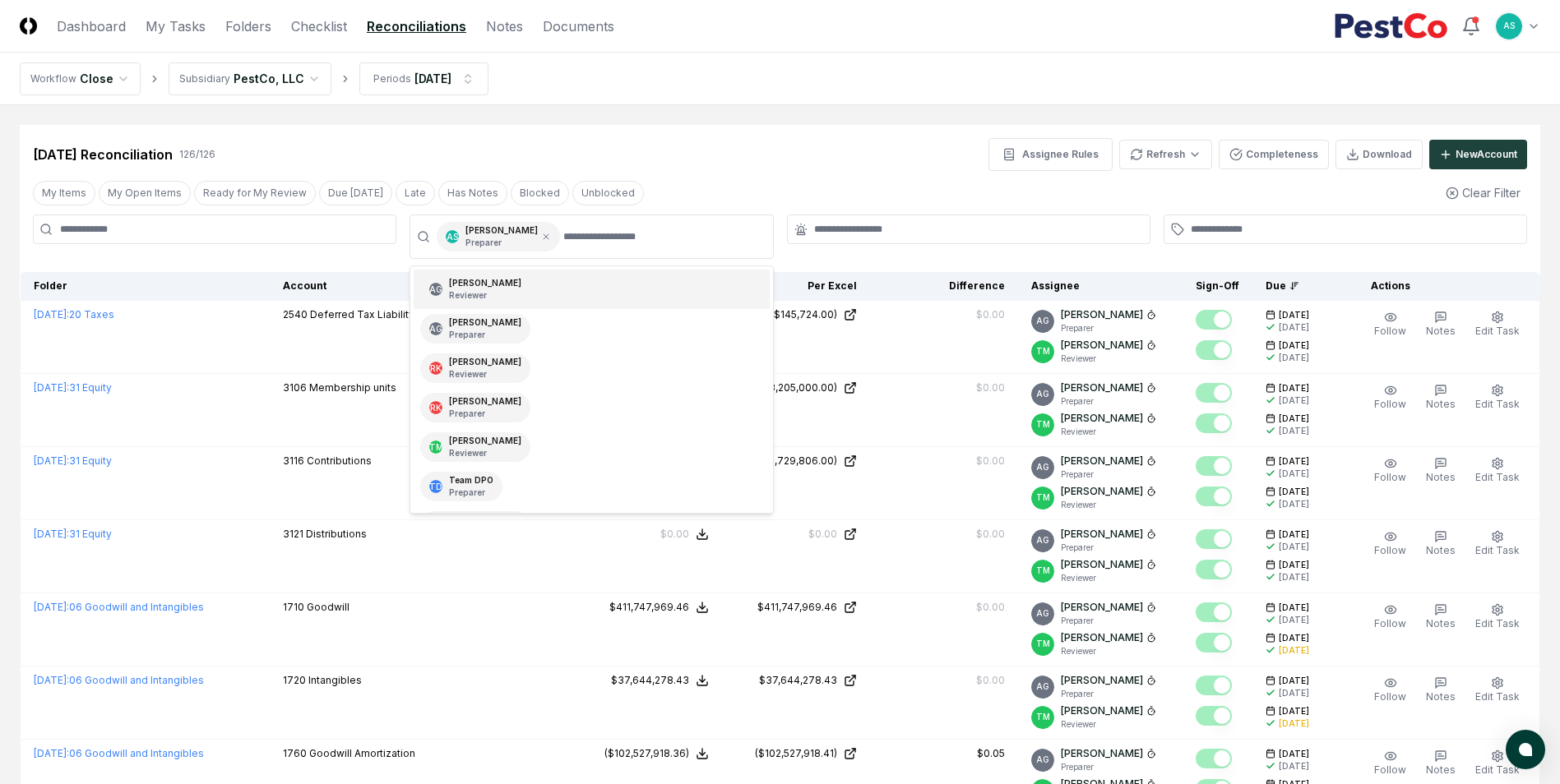
click at [745, 193] on div "My Items My Open Items Ready for My Review Due [DATE] Late Has Notes Blocked Un…" at bounding box center [780, 193] width 1520 height 30
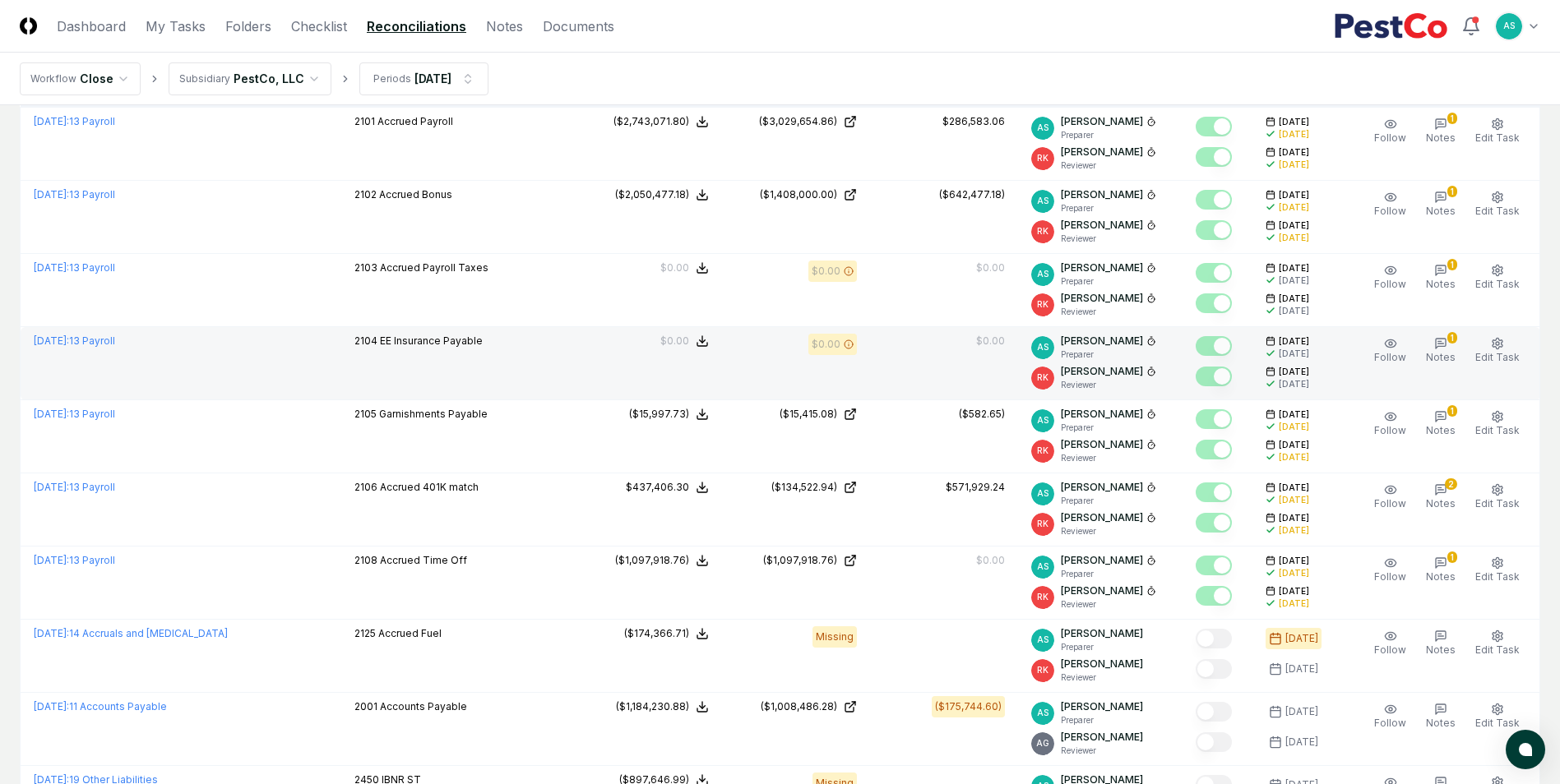
scroll to position [440, 0]
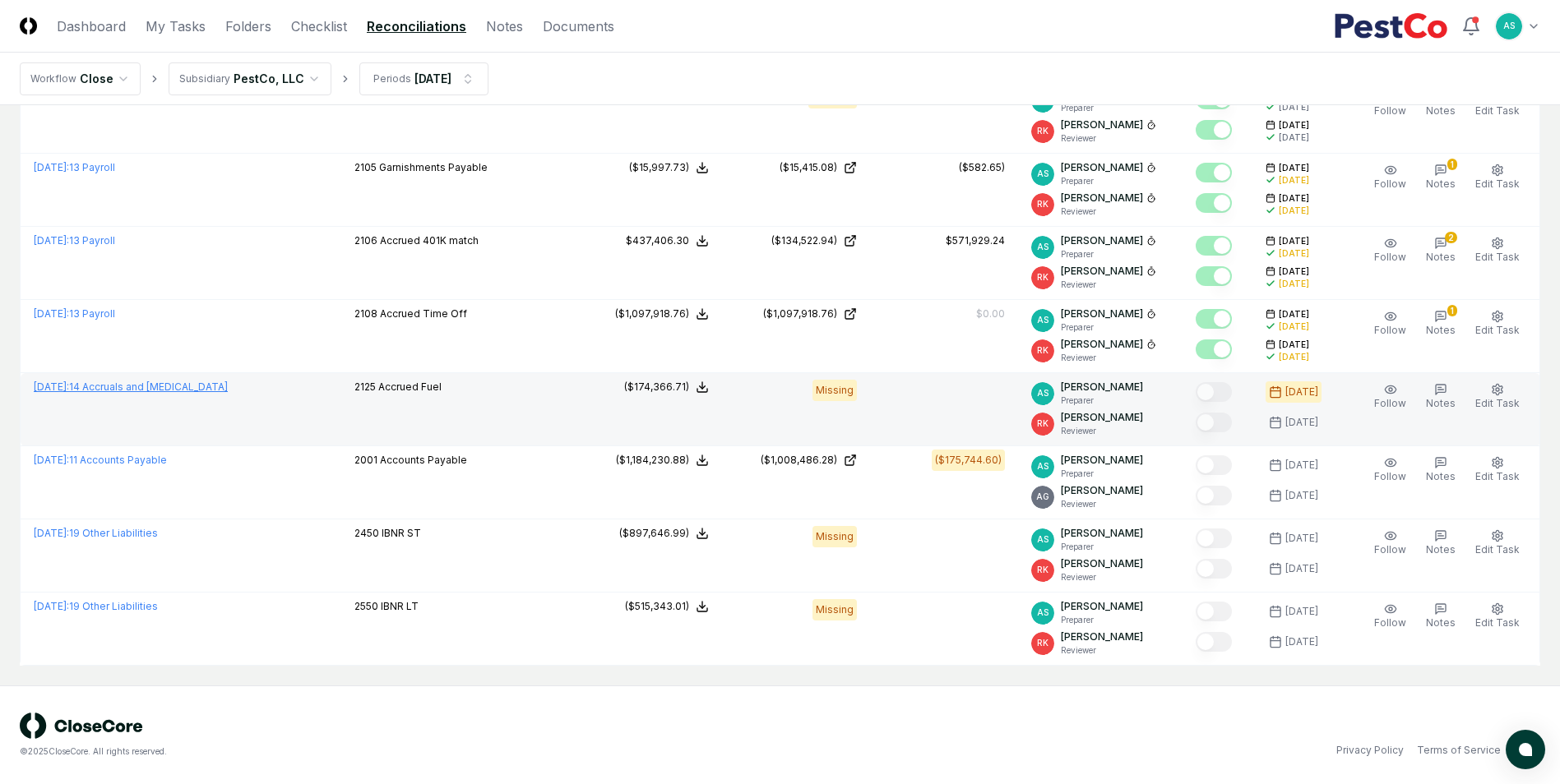
click at [172, 390] on link "[DATE] : 14 Accruals and [MEDICAL_DATA]" at bounding box center [131, 387] width 194 height 12
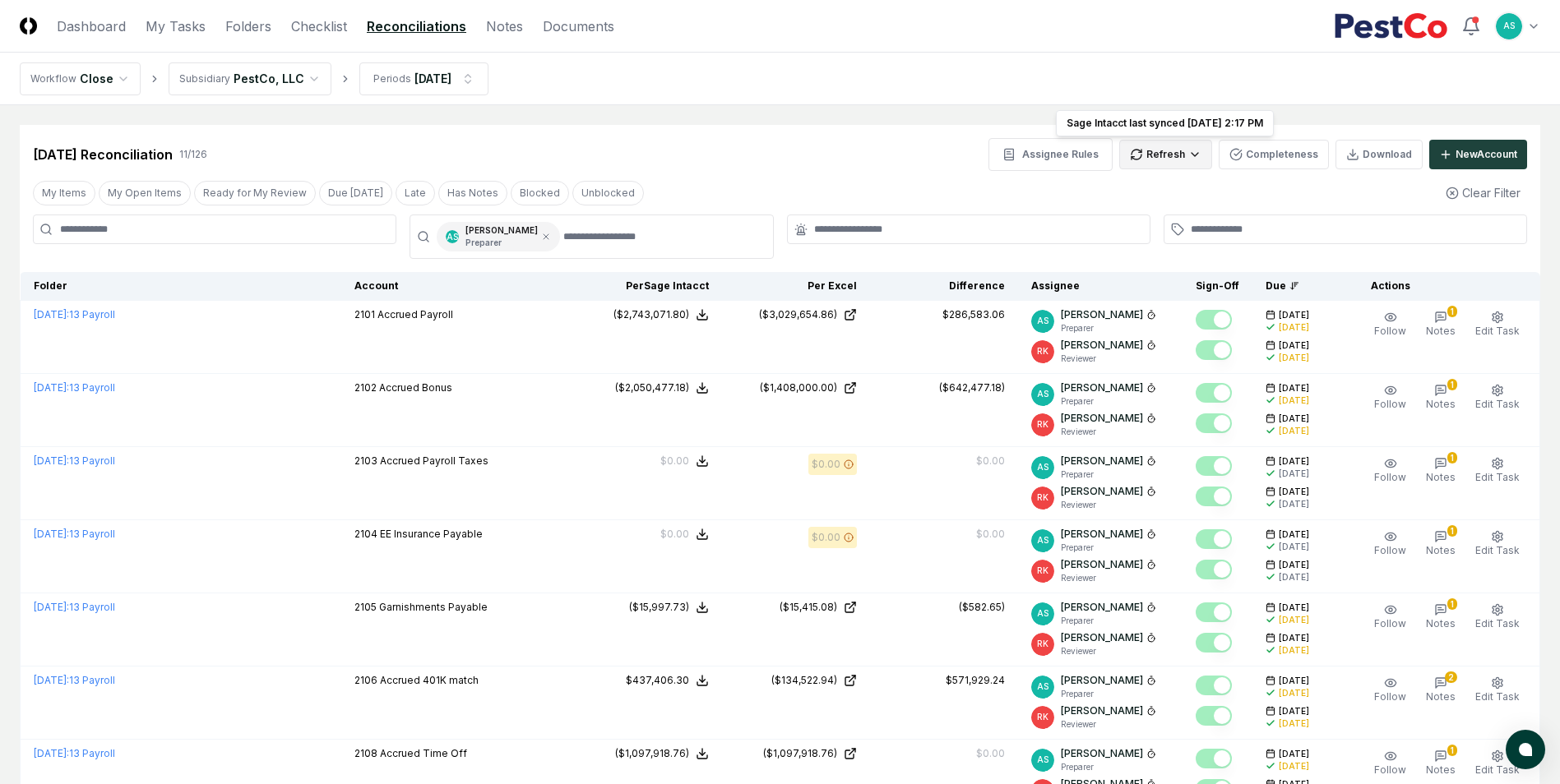
click at [1162, 160] on html "CloseCore Dashboard My Tasks Folders Checklist Reconciliations Notes Documents …" at bounding box center [780, 611] width 1560 height 1224
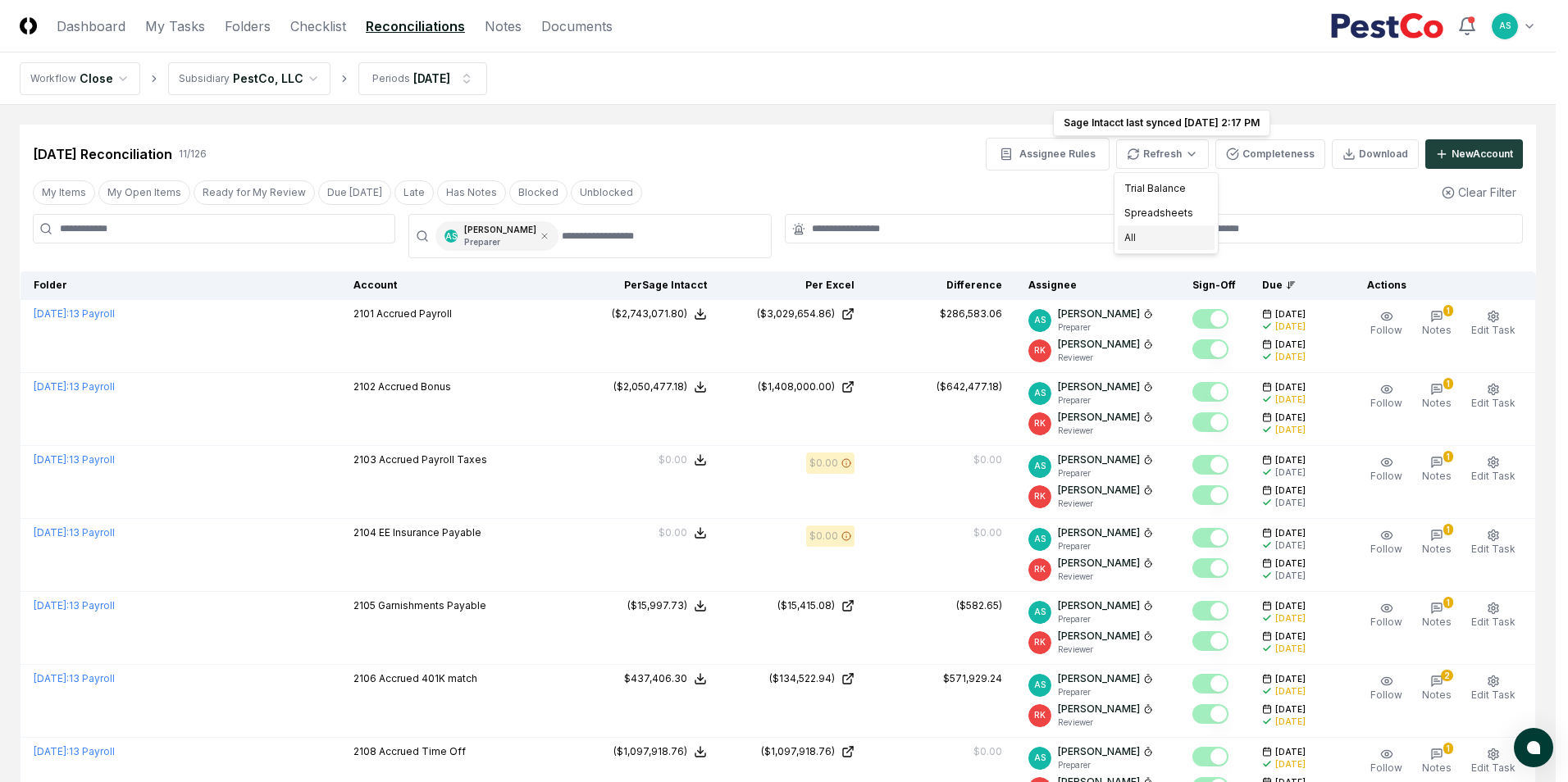
click at [1150, 232] on div "All" at bounding box center [1166, 238] width 97 height 24
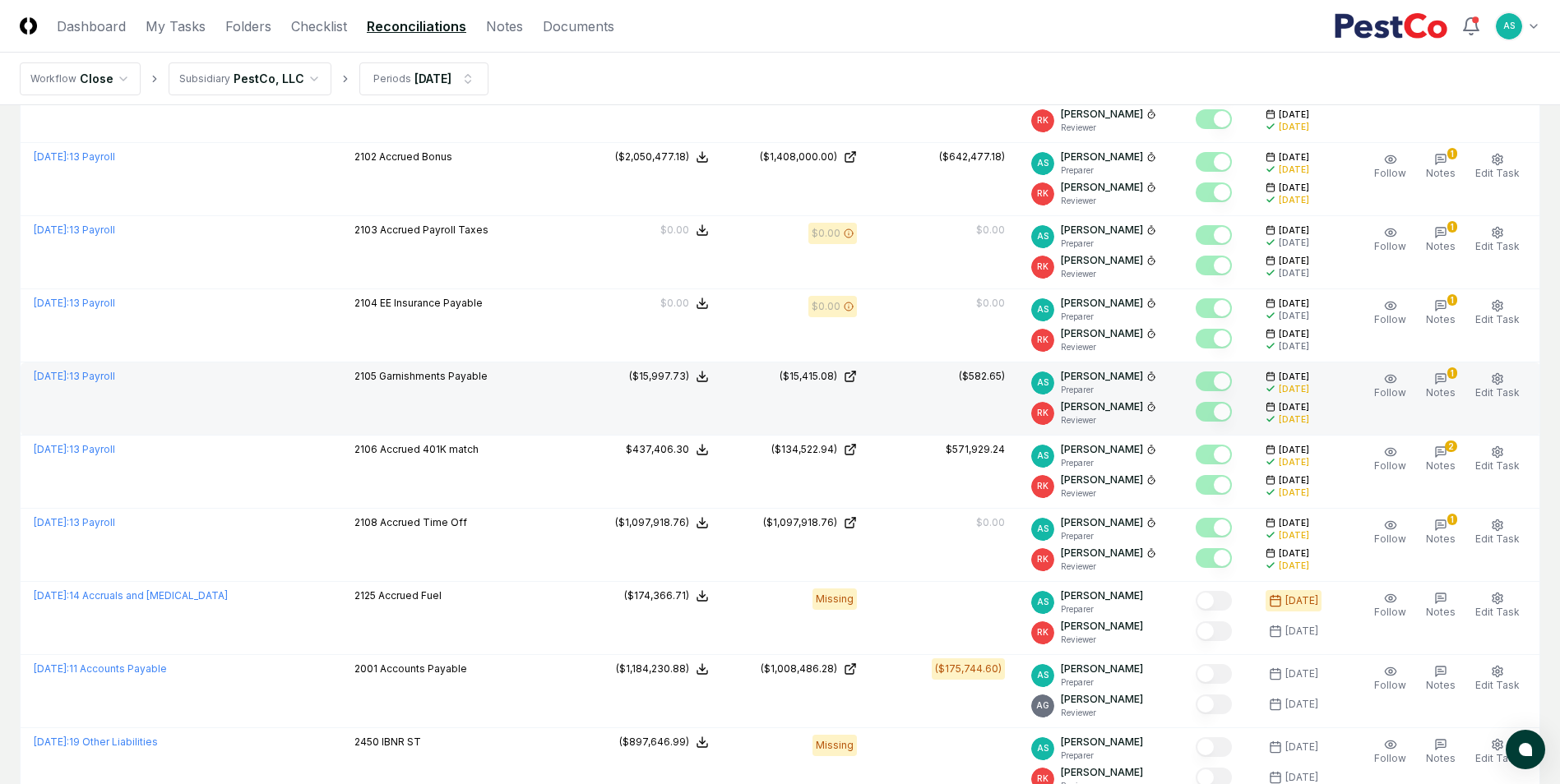
scroll to position [246, 0]
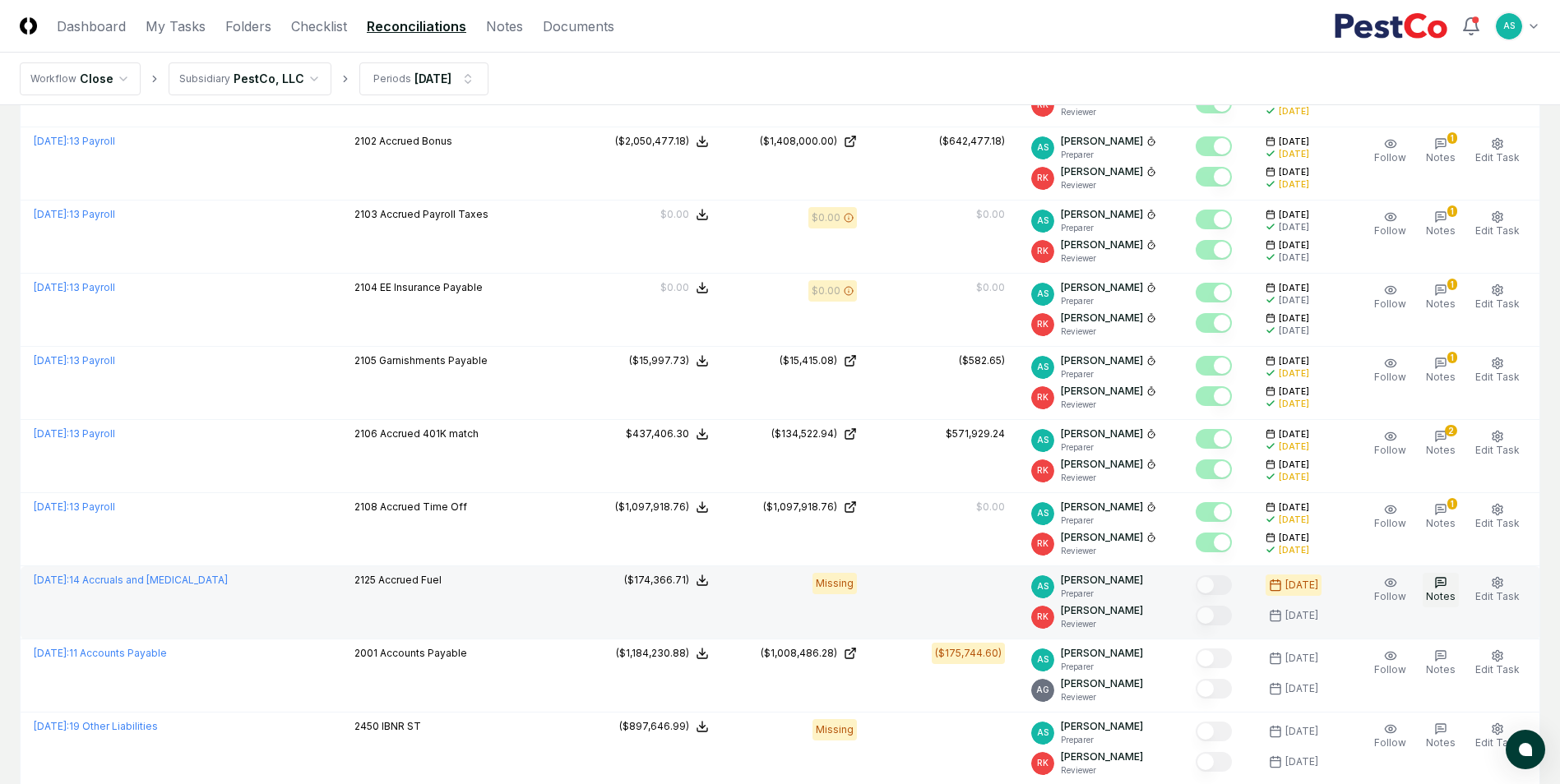
click at [1445, 588] on icon "button" at bounding box center [1440, 582] width 13 height 13
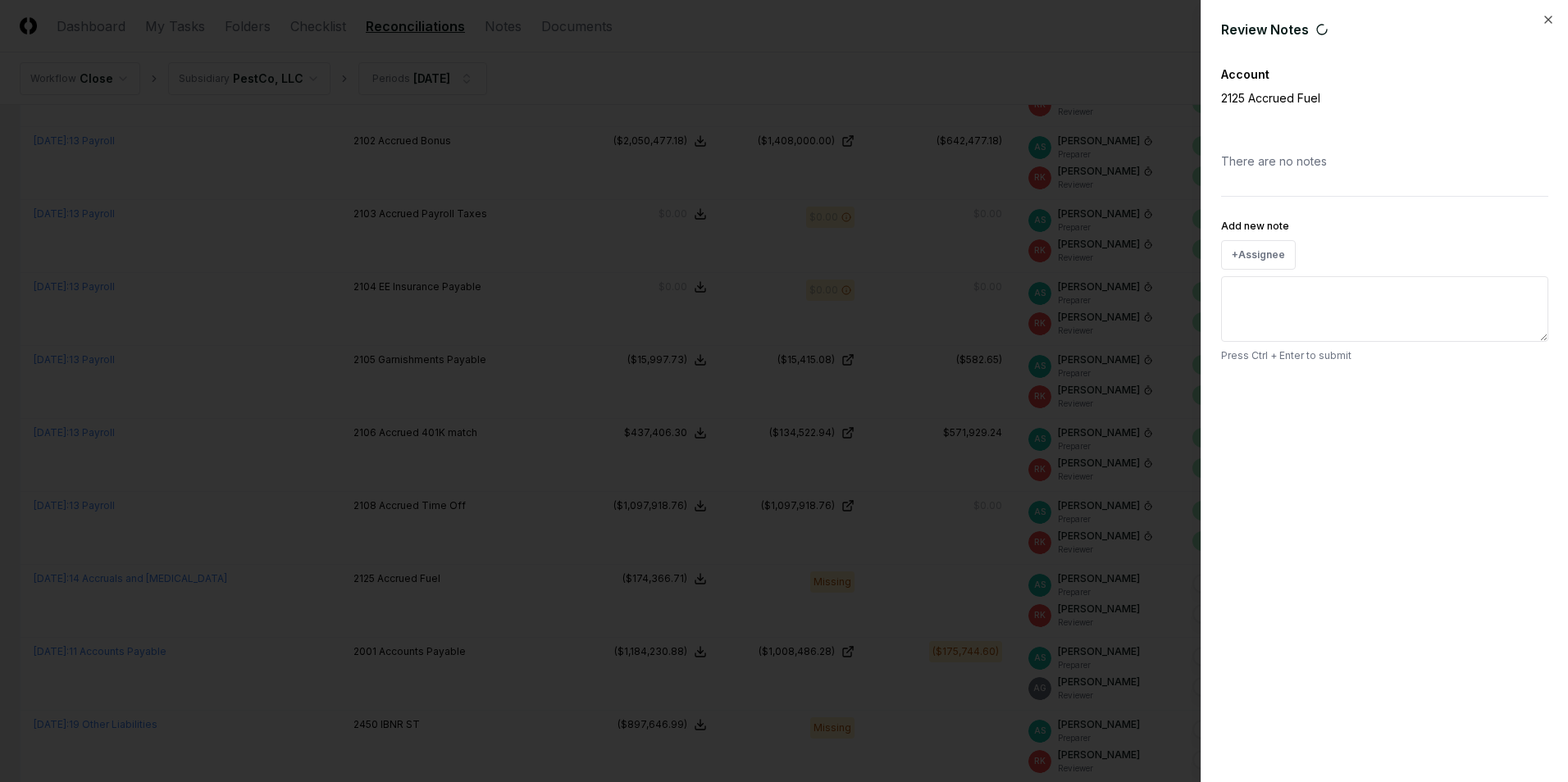
click at [1295, 304] on textarea "Add new note" at bounding box center [1385, 309] width 327 height 66
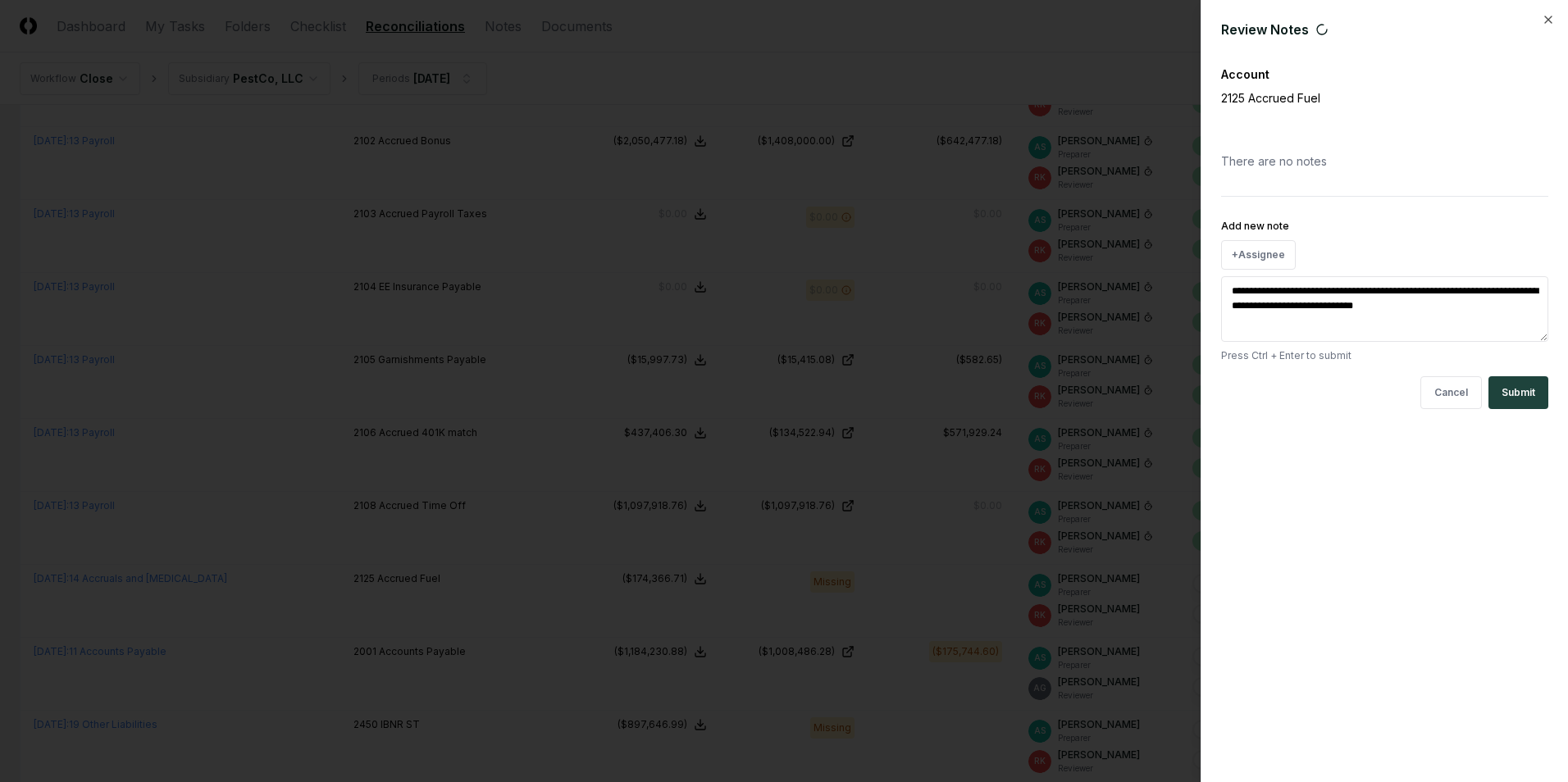
paste textarea "**********"
type textarea "**********"
click at [1520, 407] on button "Submit" at bounding box center [1518, 401] width 60 height 33
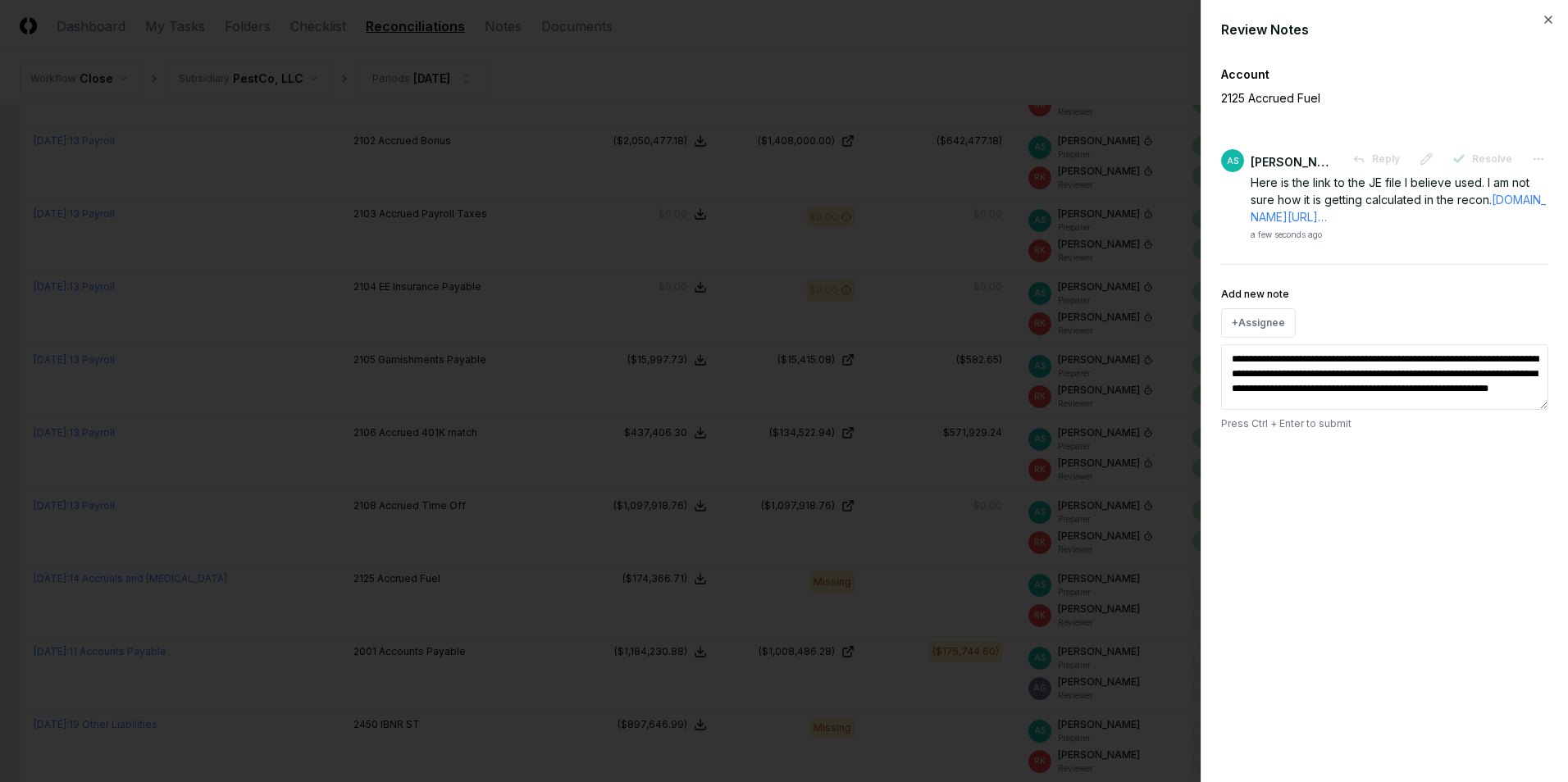
drag, startPoint x: 961, startPoint y: 591, endPoint x: 972, endPoint y: 582, distance: 14.2
click at [961, 590] on div at bounding box center [784, 391] width 1568 height 782
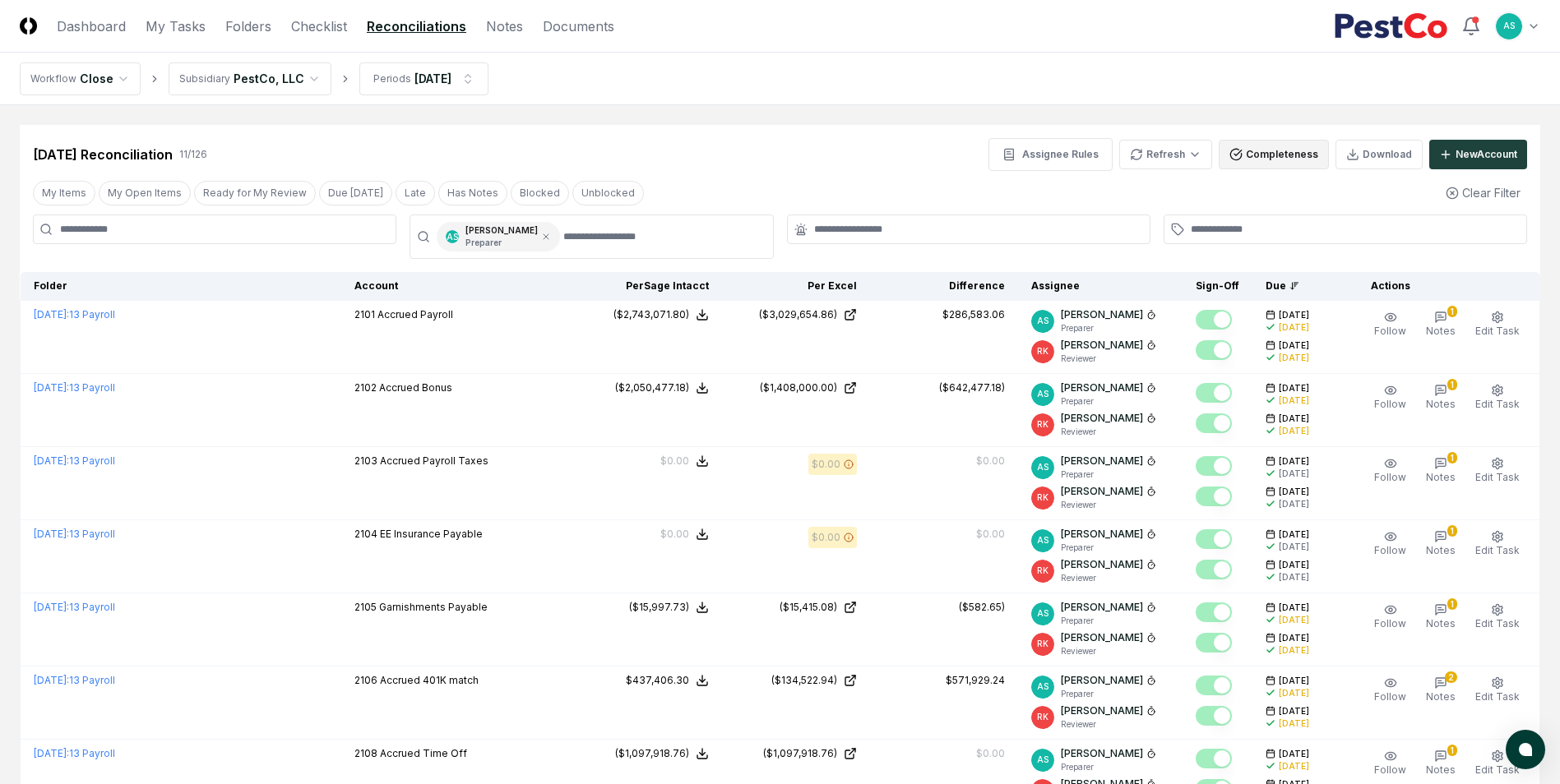
click at [1274, 150] on button "Completeness" at bounding box center [1273, 154] width 110 height 29
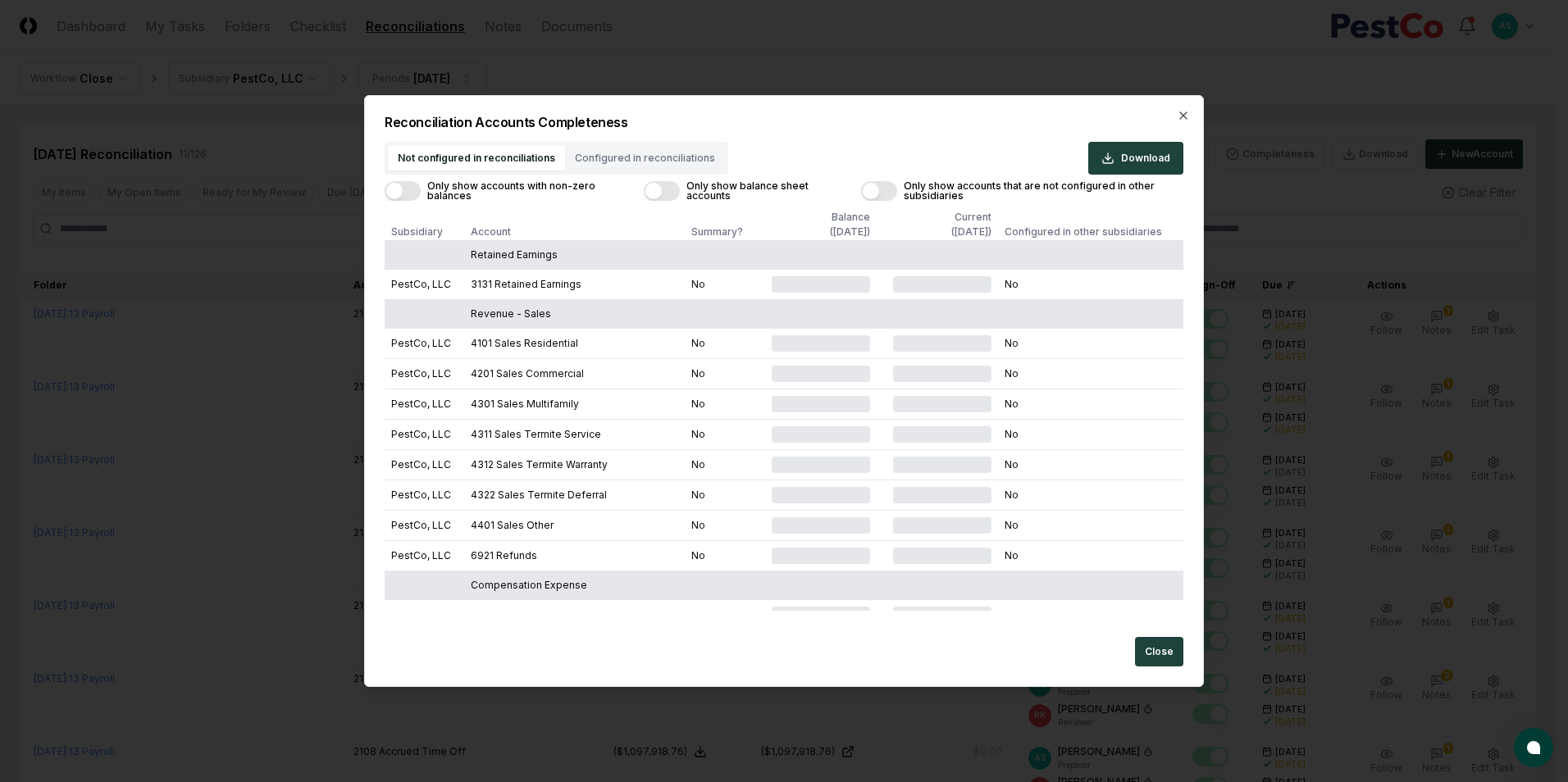
click at [1179, 175] on div "Not configured in reconciliations Configured in reconciliations Download Only s…" at bounding box center [783, 376] width 799 height 469
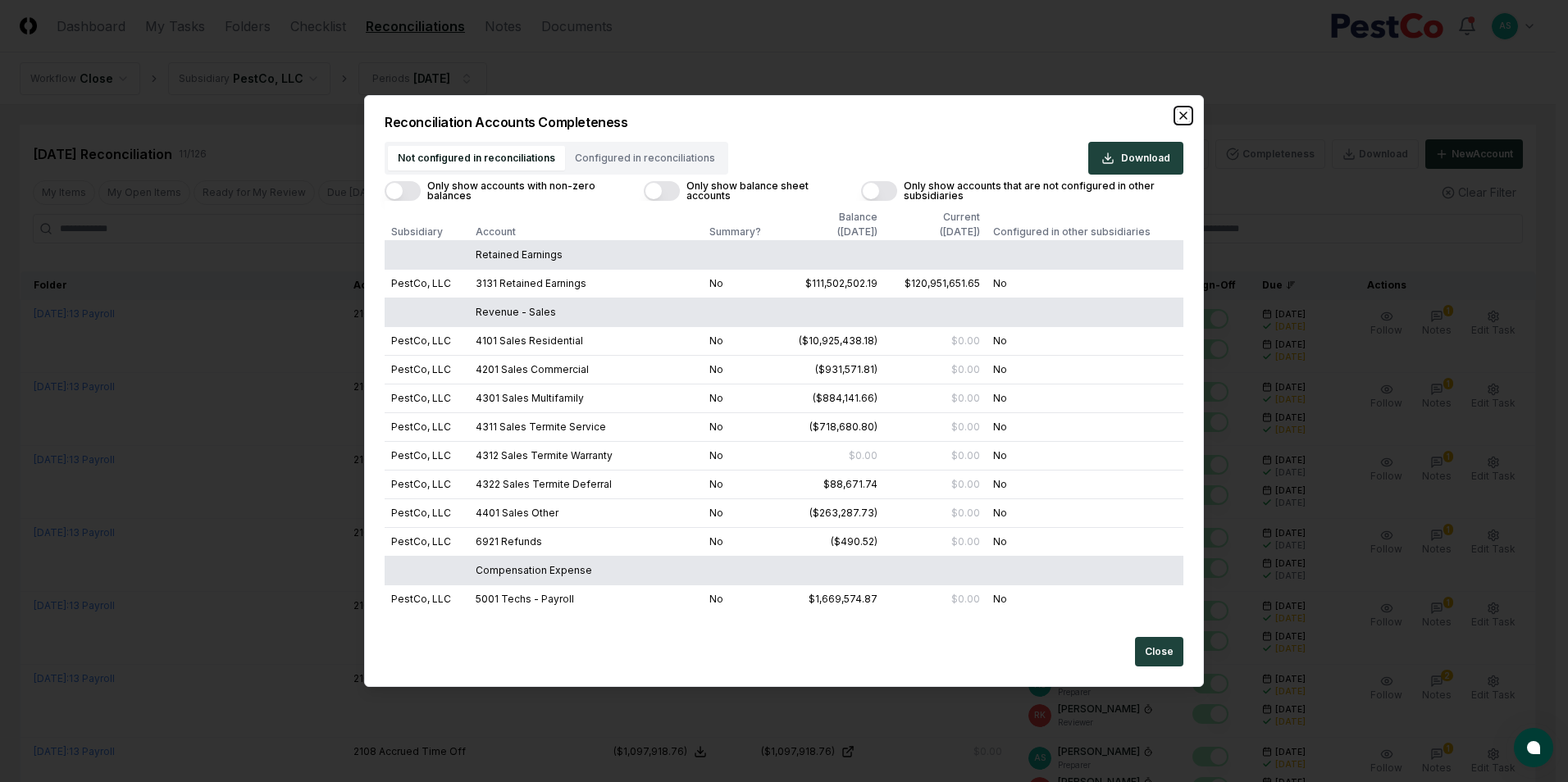
click at [1178, 111] on icon "button" at bounding box center [1183, 115] width 13 height 13
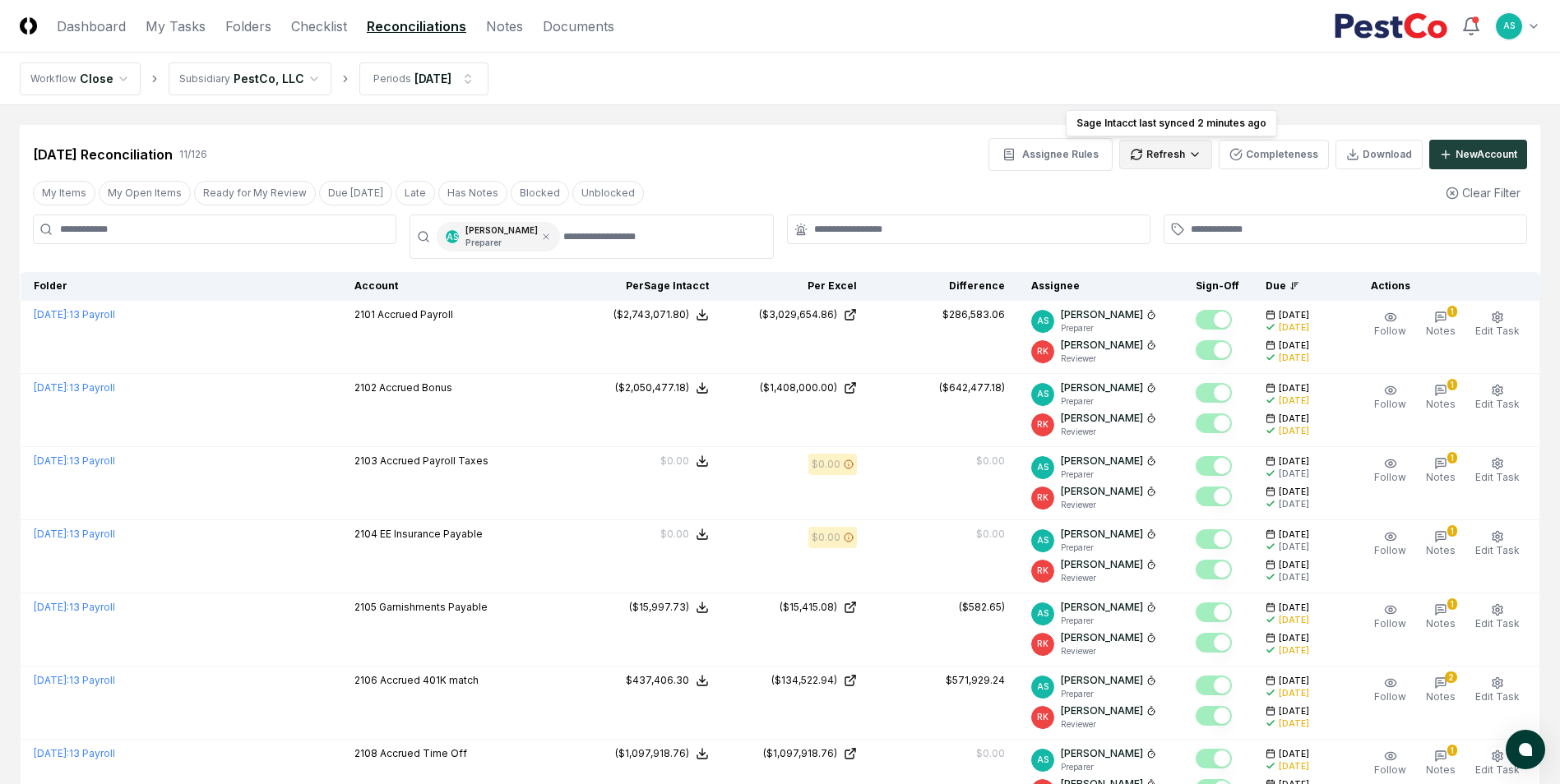
click at [1167, 156] on html "CloseCore Dashboard My Tasks Folders Checklist Reconciliations Notes Documents …" at bounding box center [780, 611] width 1560 height 1224
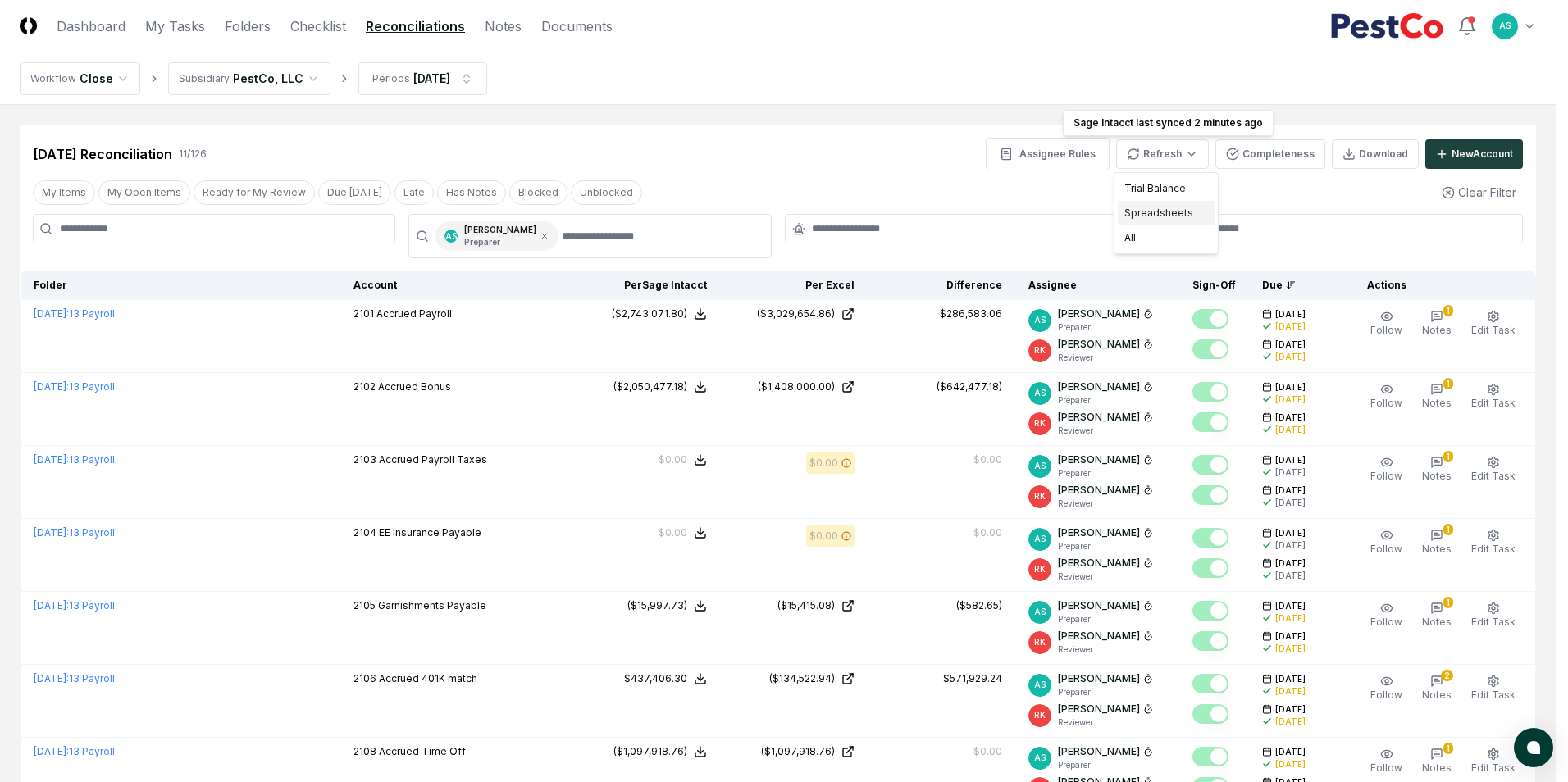
click at [1155, 209] on div "Spreadsheets" at bounding box center [1166, 213] width 97 height 24
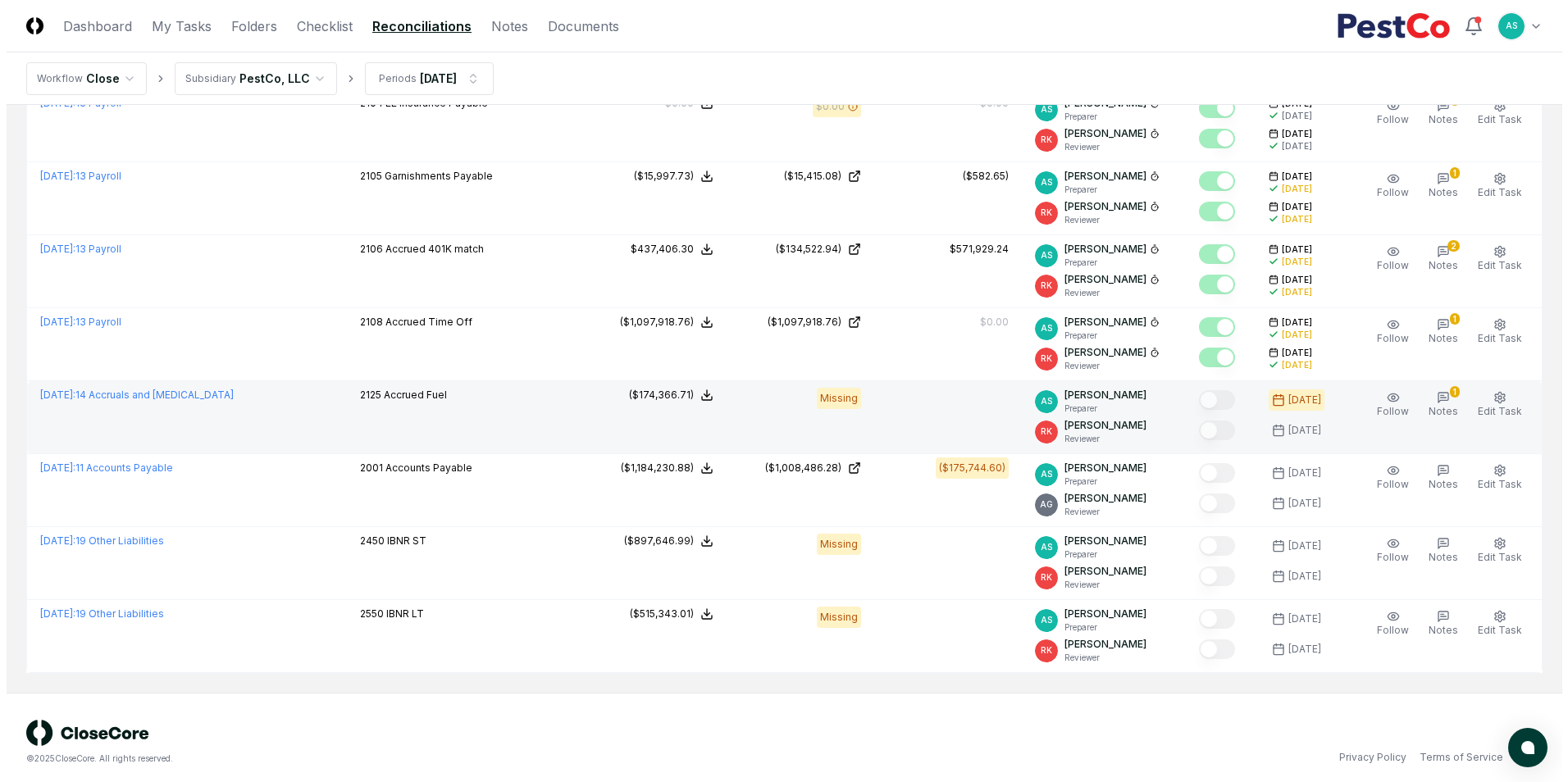
scroll to position [439, 0]
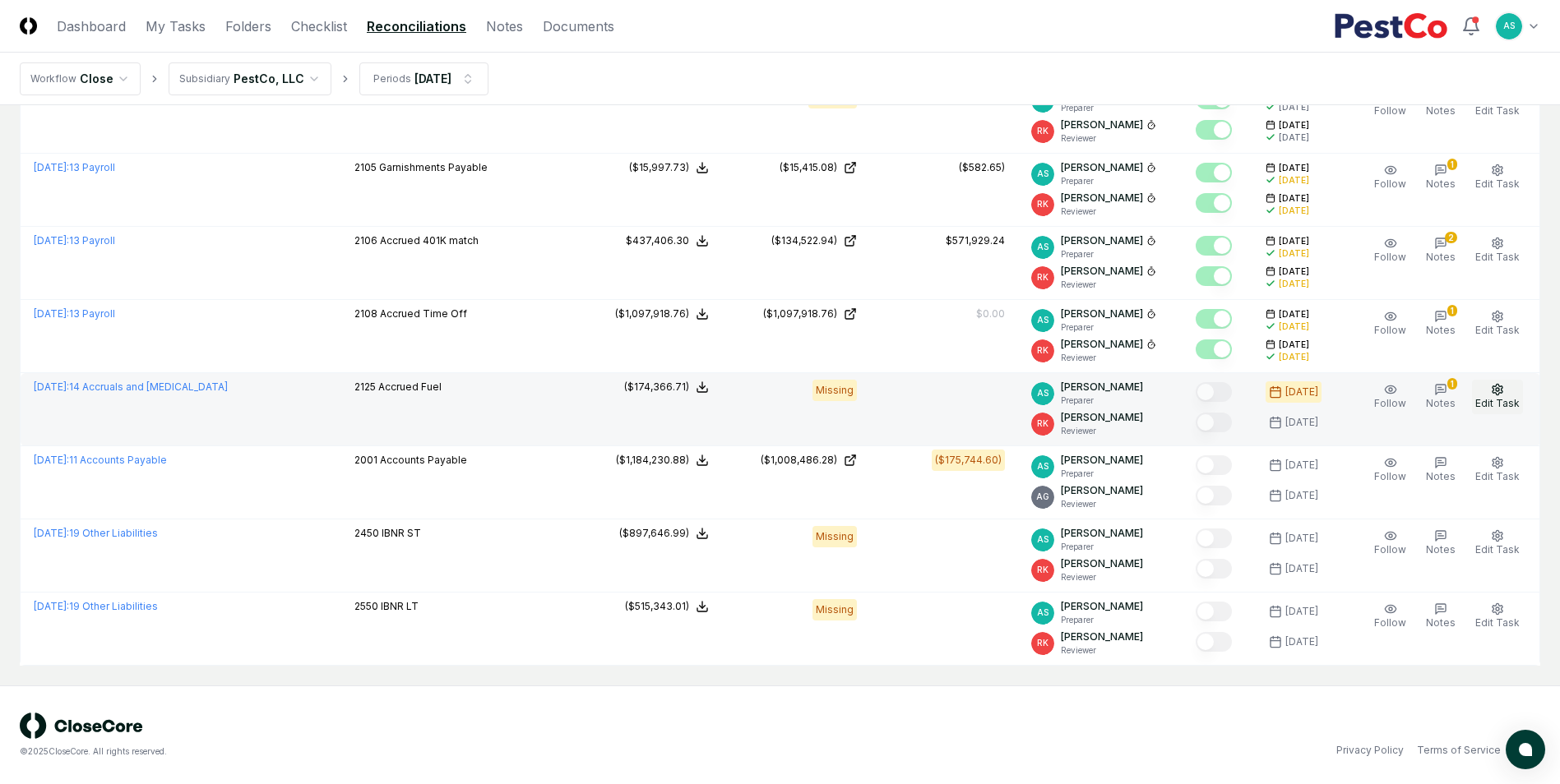
click at [1500, 389] on icon "button" at bounding box center [1497, 389] width 13 height 13
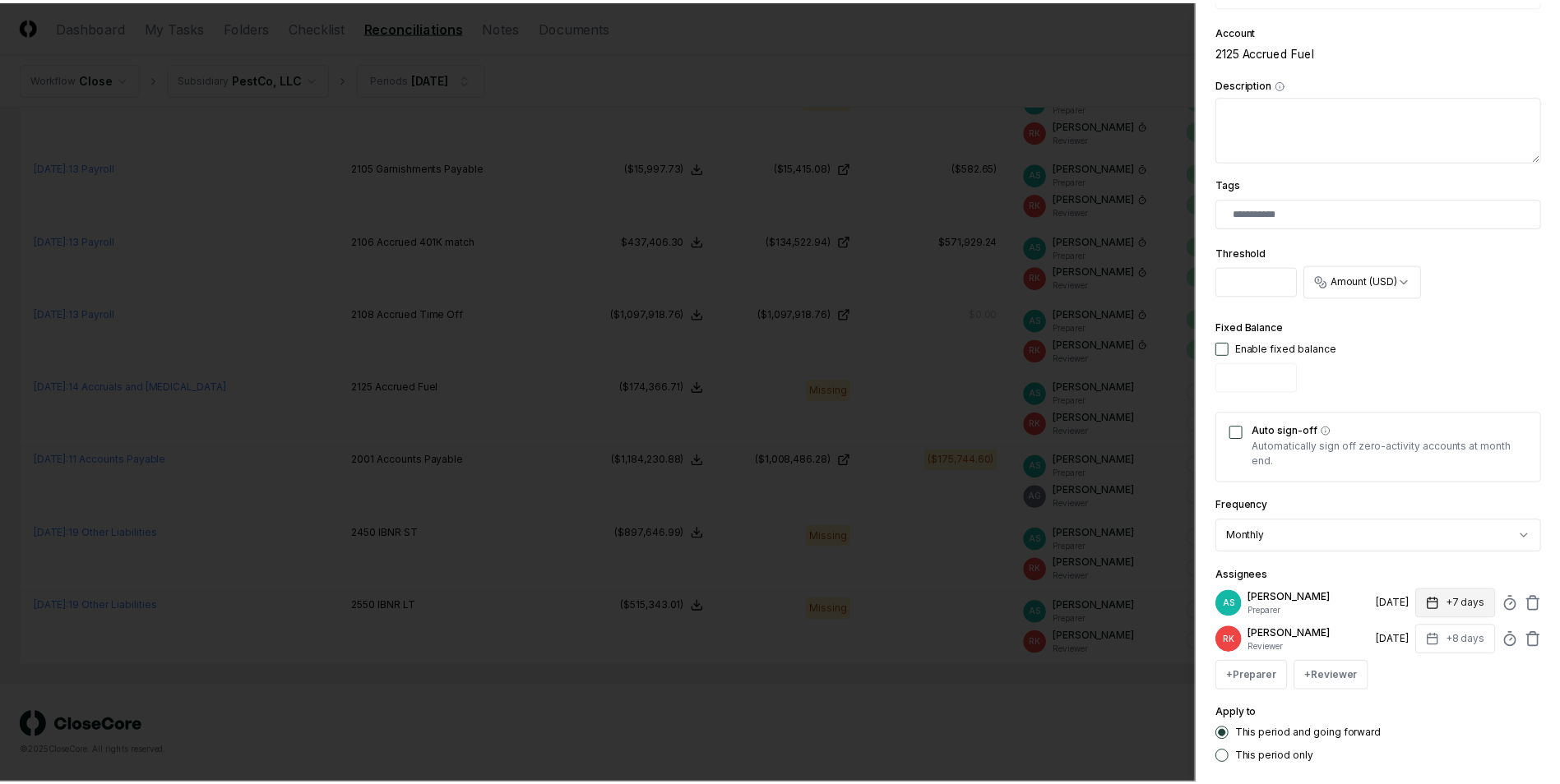
scroll to position [380, 0]
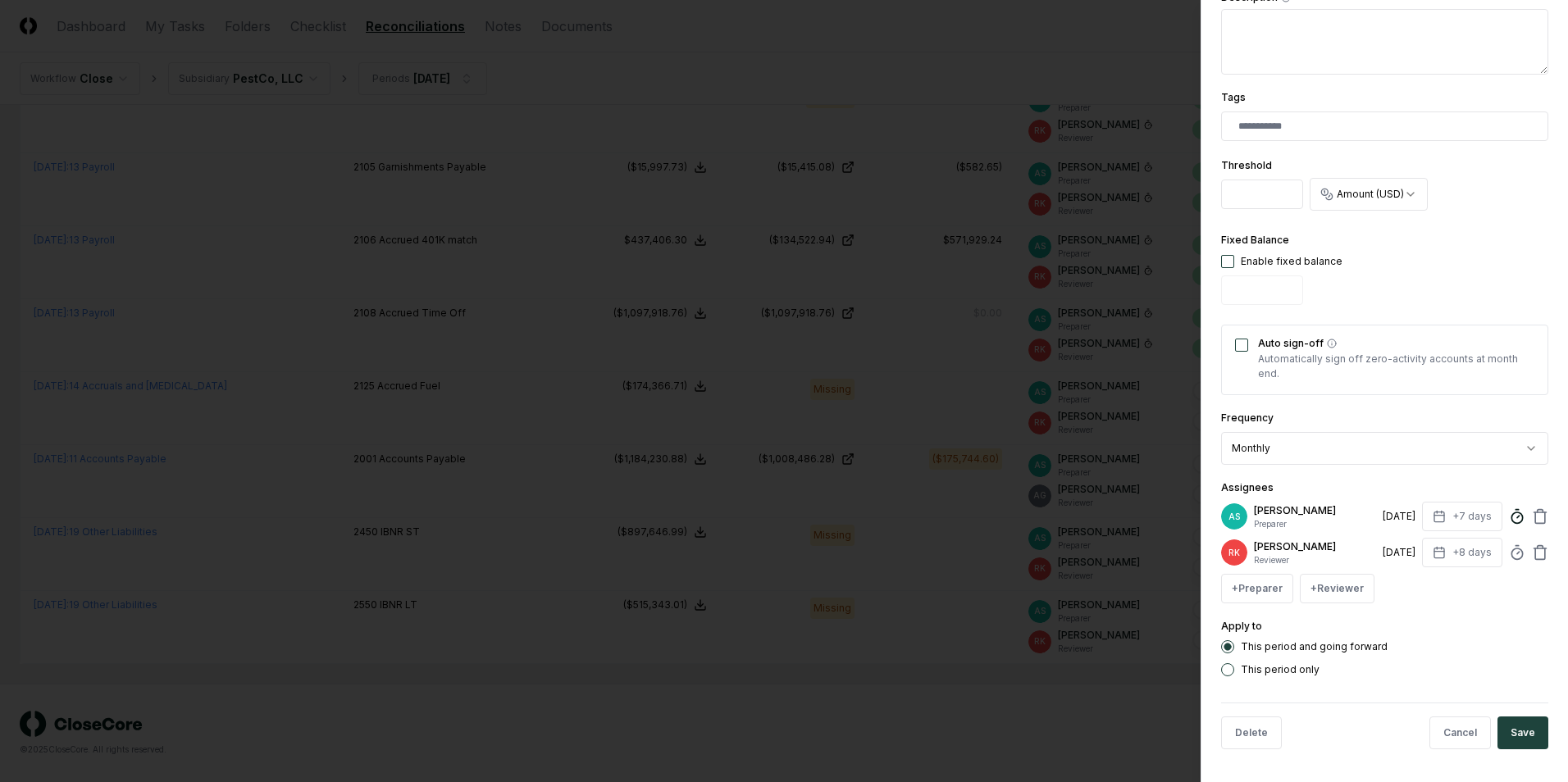
click at [1509, 522] on icon at bounding box center [1517, 516] width 16 height 16
type input "*****"
click at [1513, 734] on button "Save" at bounding box center [1522, 733] width 51 height 33
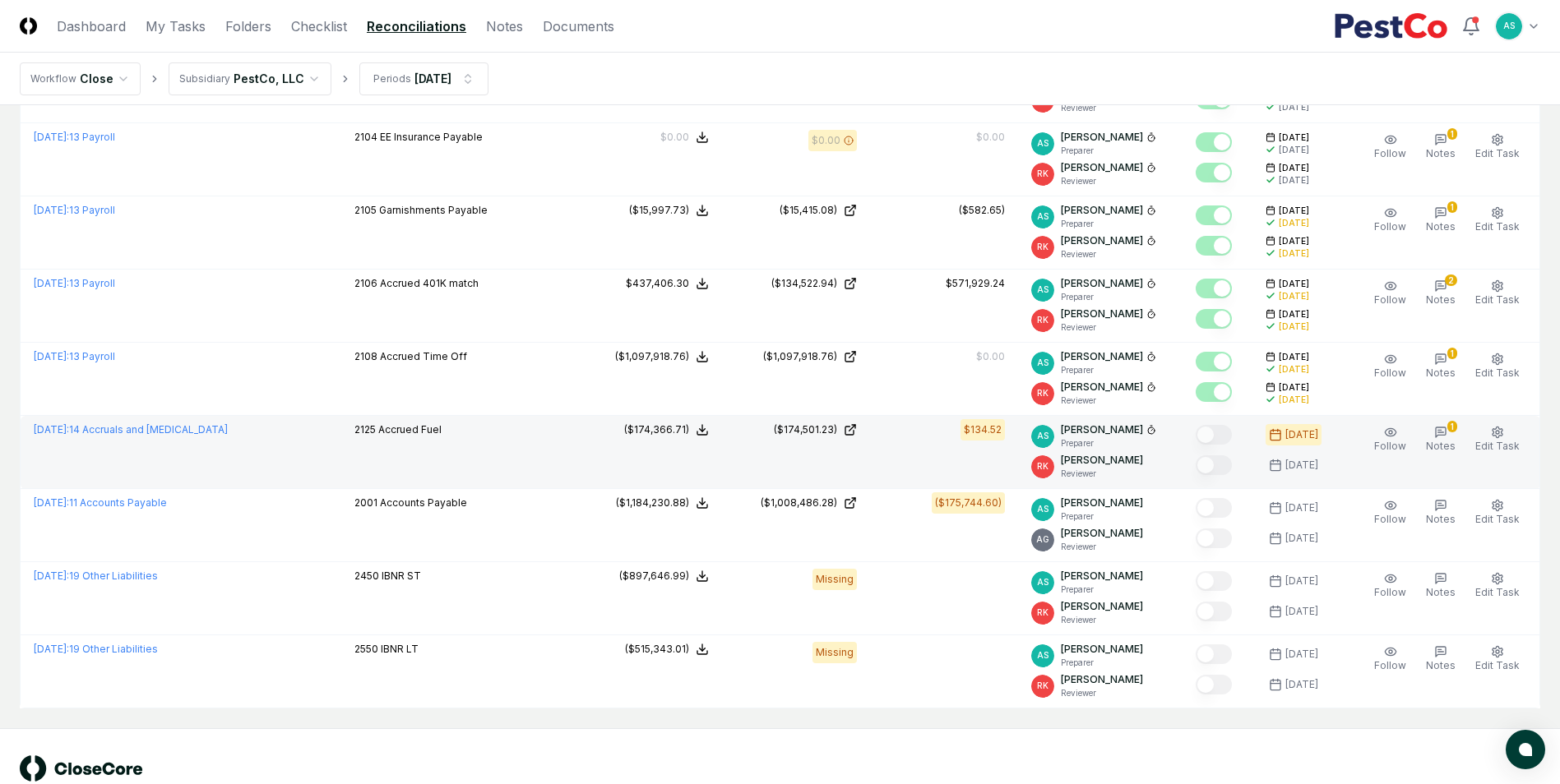
scroll to position [440, 0]
